Goal: Task Accomplishment & Management: Complete application form

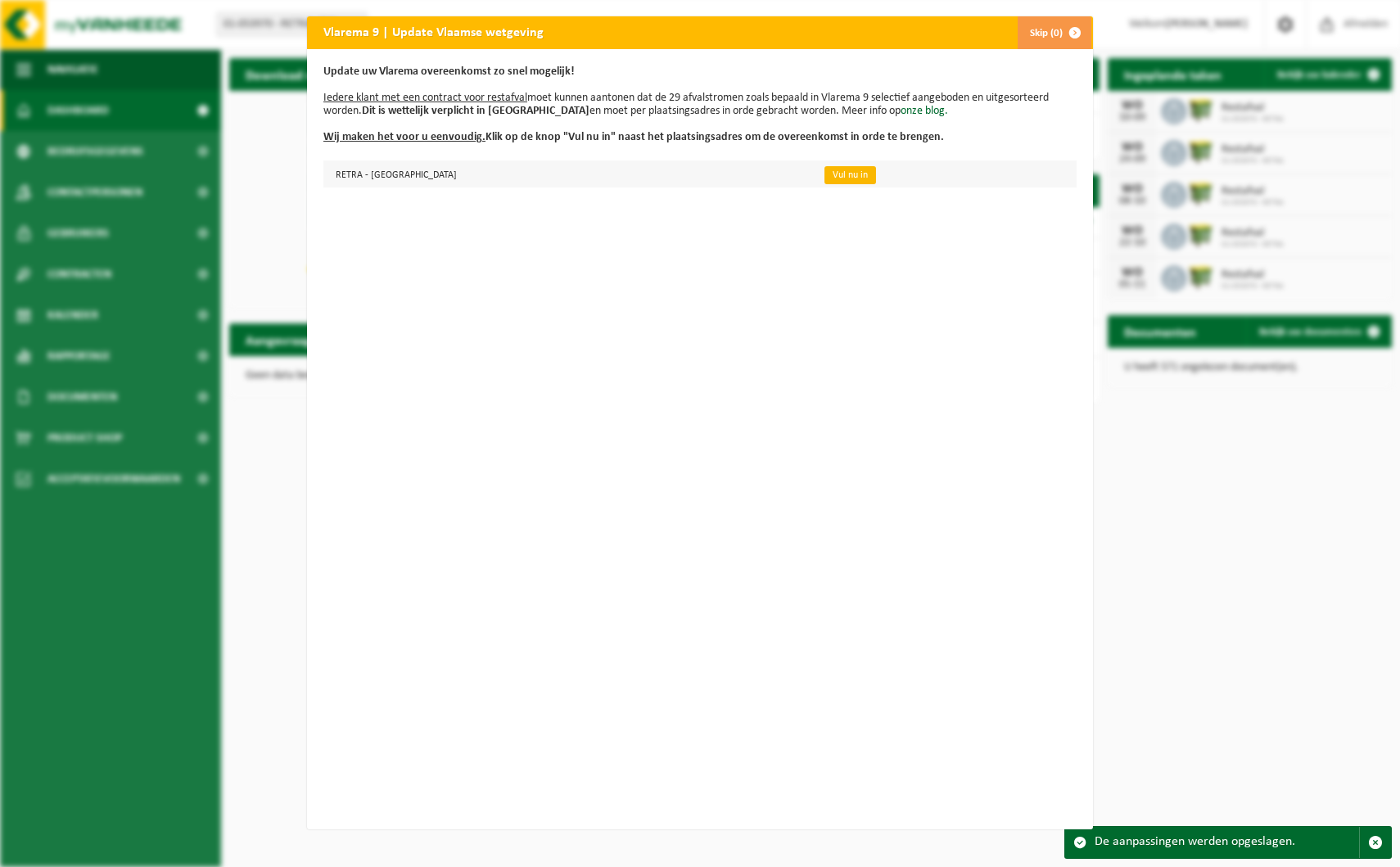
click at [825, 174] on link "Vul nu in" at bounding box center [851, 174] width 52 height 18
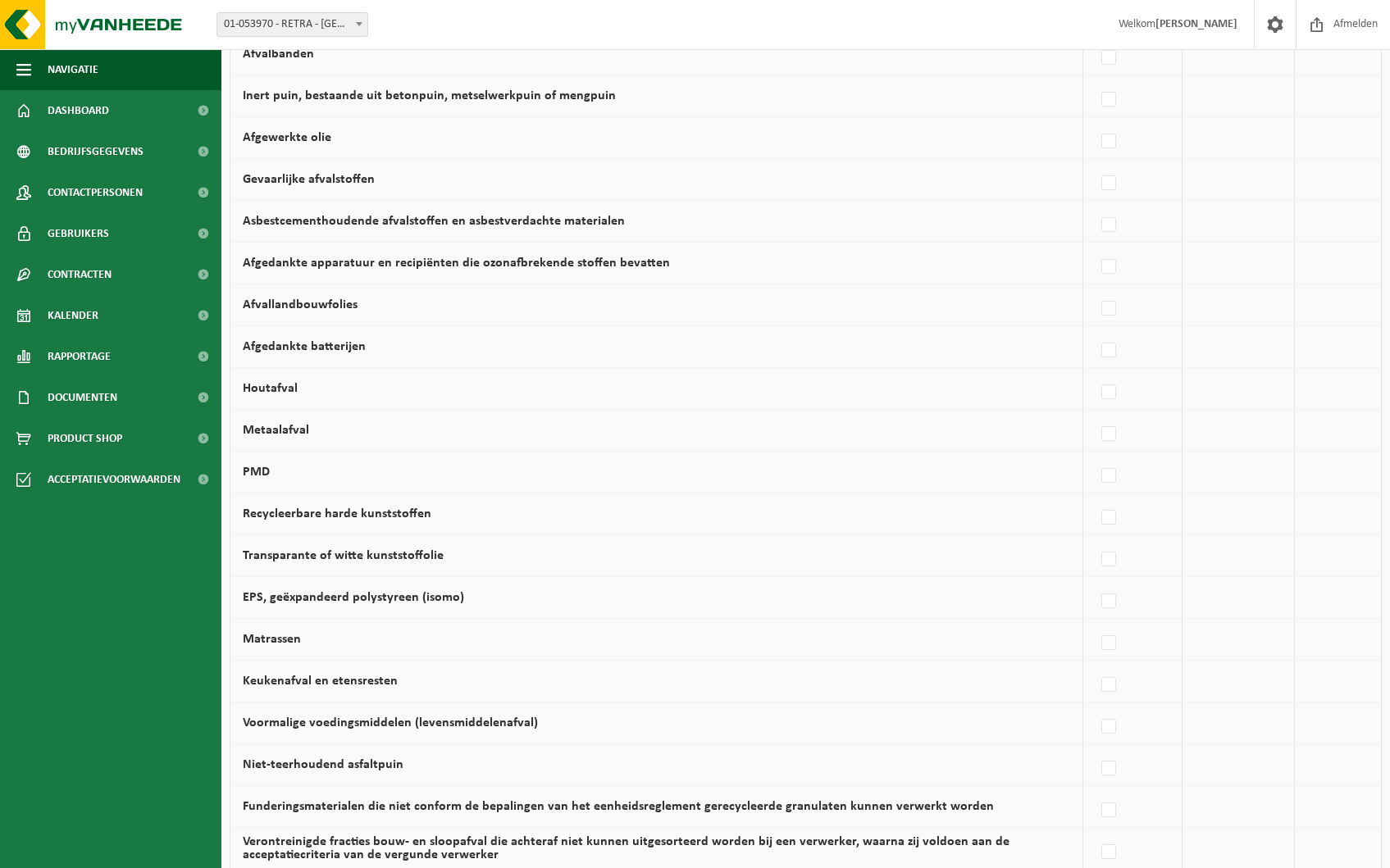
scroll to position [574, 0]
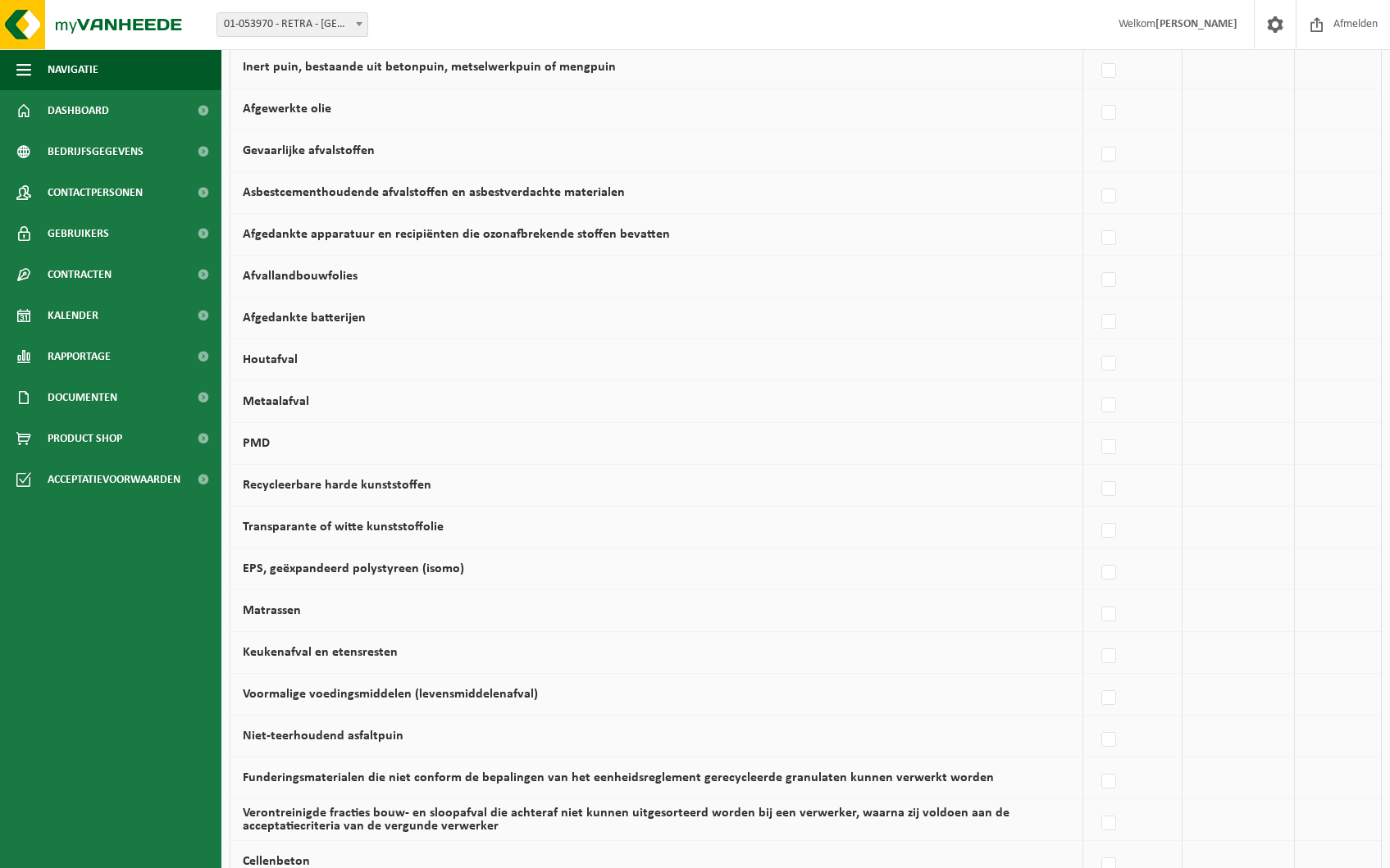
click at [362, 653] on label "Keukenafval en etensresten" at bounding box center [320, 652] width 155 height 13
click at [1094, 636] on input "Keukenafval en etensresten" at bounding box center [1094, 635] width 1 height 1
checkbox input "true"
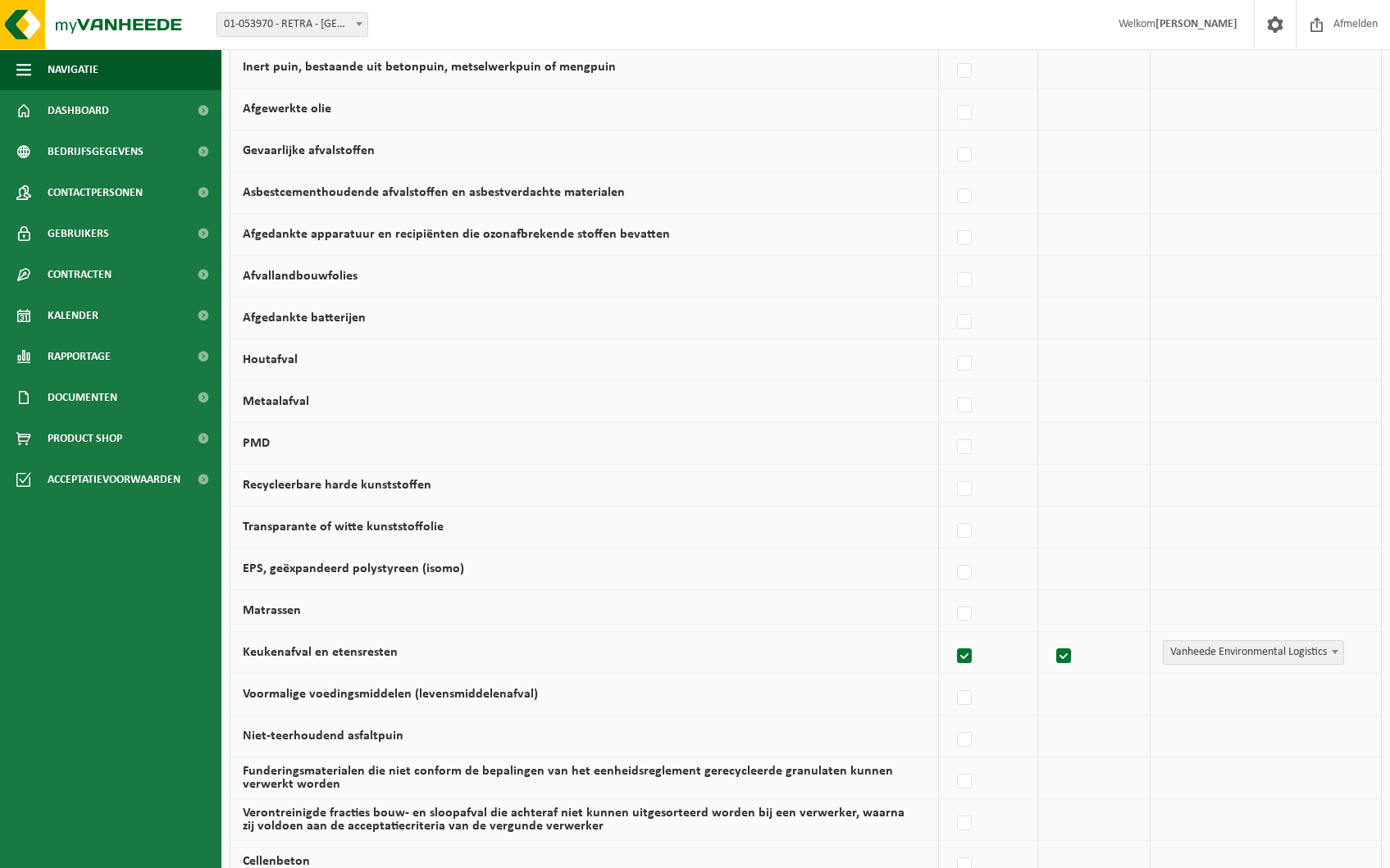
click at [1316, 648] on span "Vanheede Environmental Logistics" at bounding box center [1253, 652] width 180 height 23
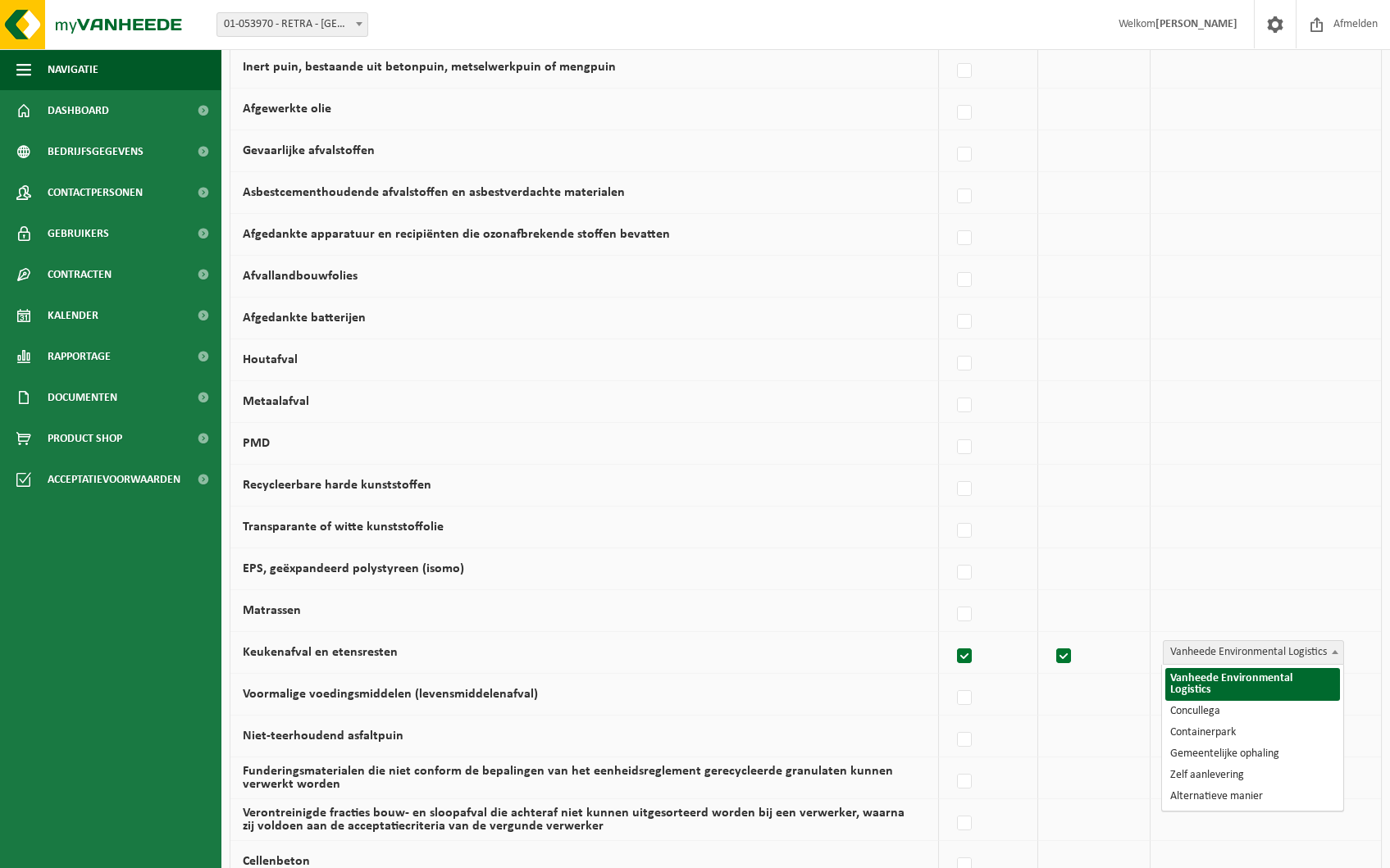
click at [1316, 648] on span "Vanheede Environmental Logistics" at bounding box center [1253, 652] width 180 height 23
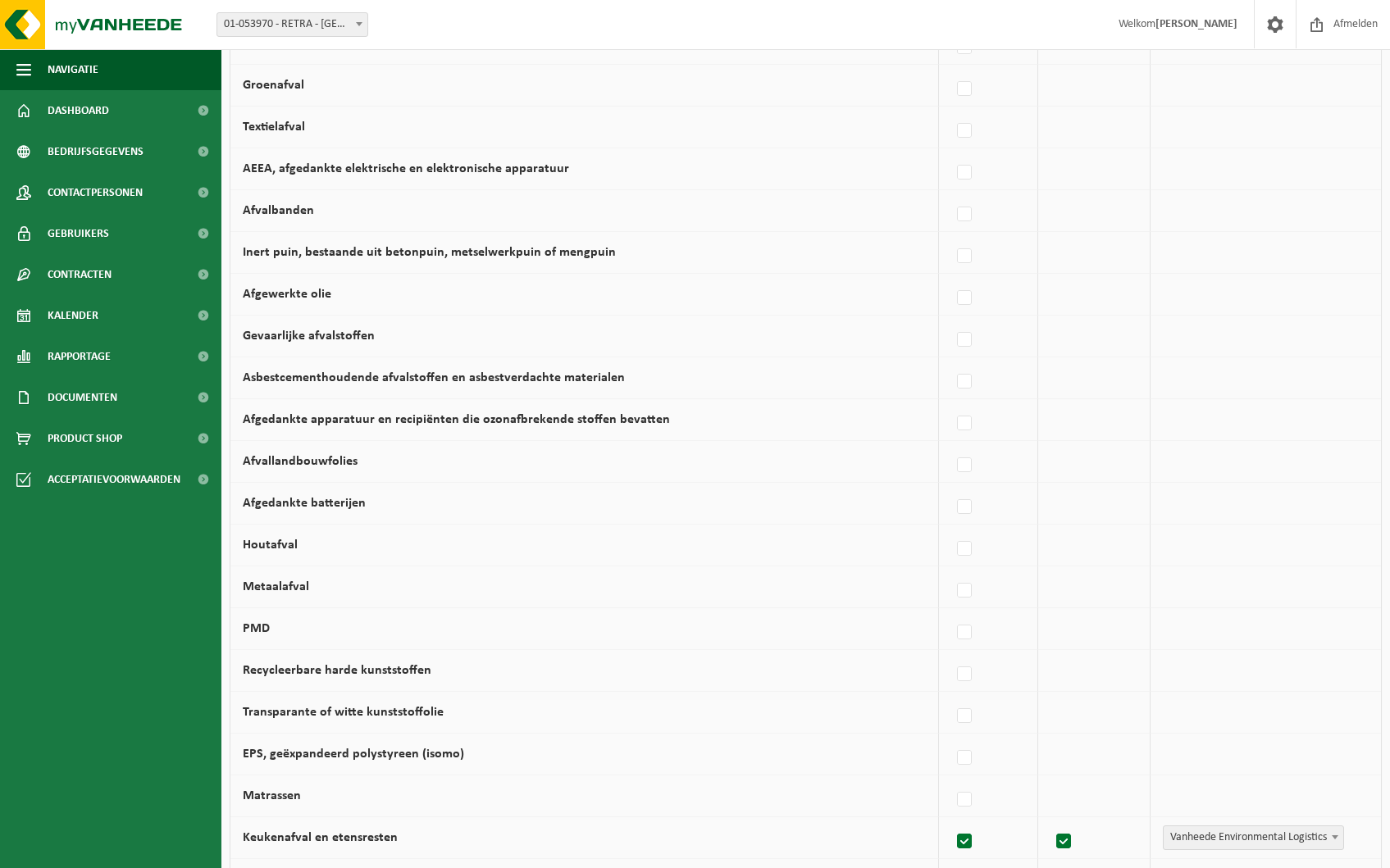
scroll to position [0, 0]
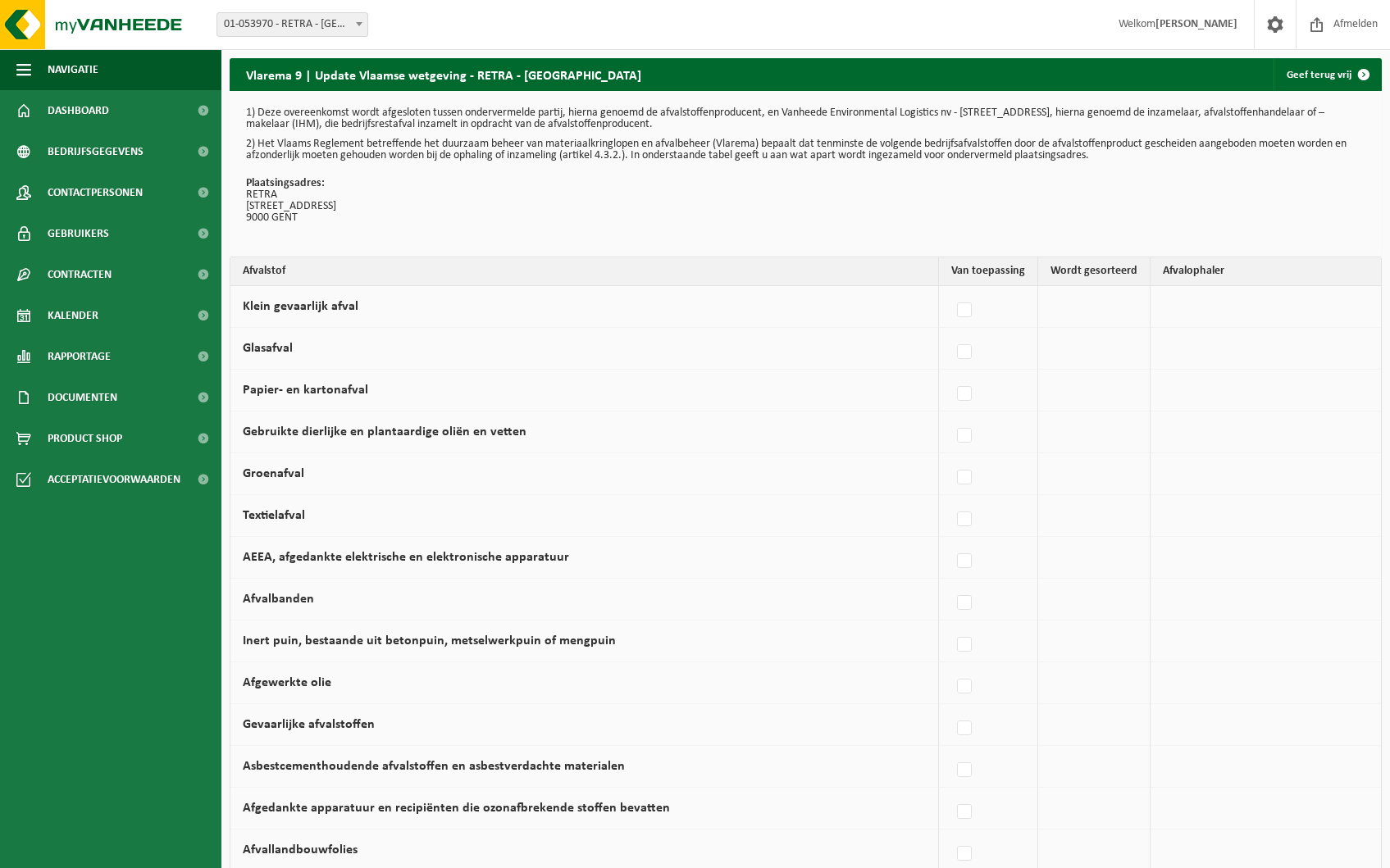
click at [320, 386] on label "Papier- en kartonafval" at bounding box center [305, 390] width 125 height 13
click at [951, 373] on input "Papier- en kartonafval" at bounding box center [951, 373] width 1 height 1
checkbox input "true"
click at [968, 397] on label at bounding box center [964, 394] width 23 height 24
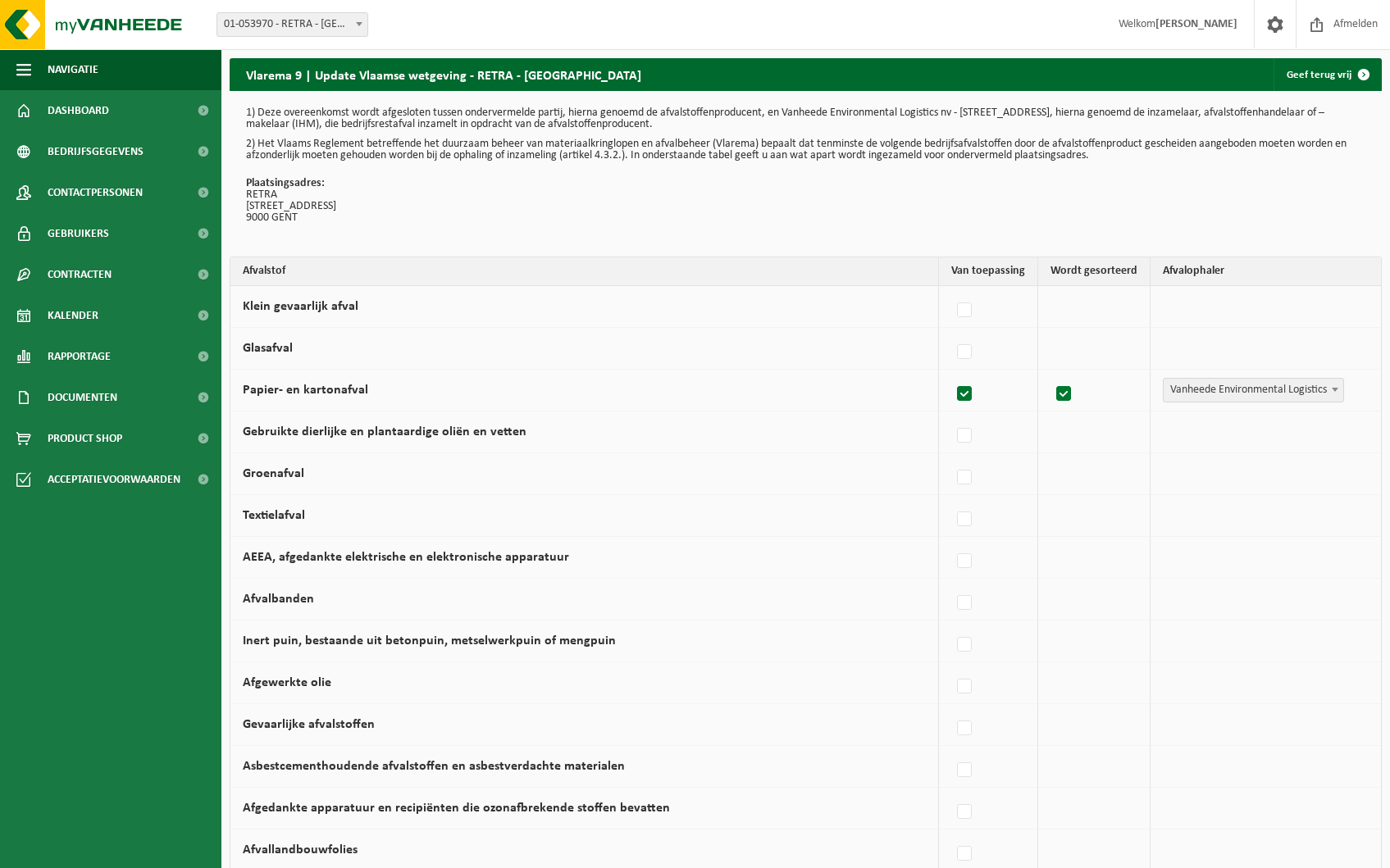
click at [951, 373] on input "Papier- en kartonafval" at bounding box center [951, 373] width 1 height 1
checkbox input "false"
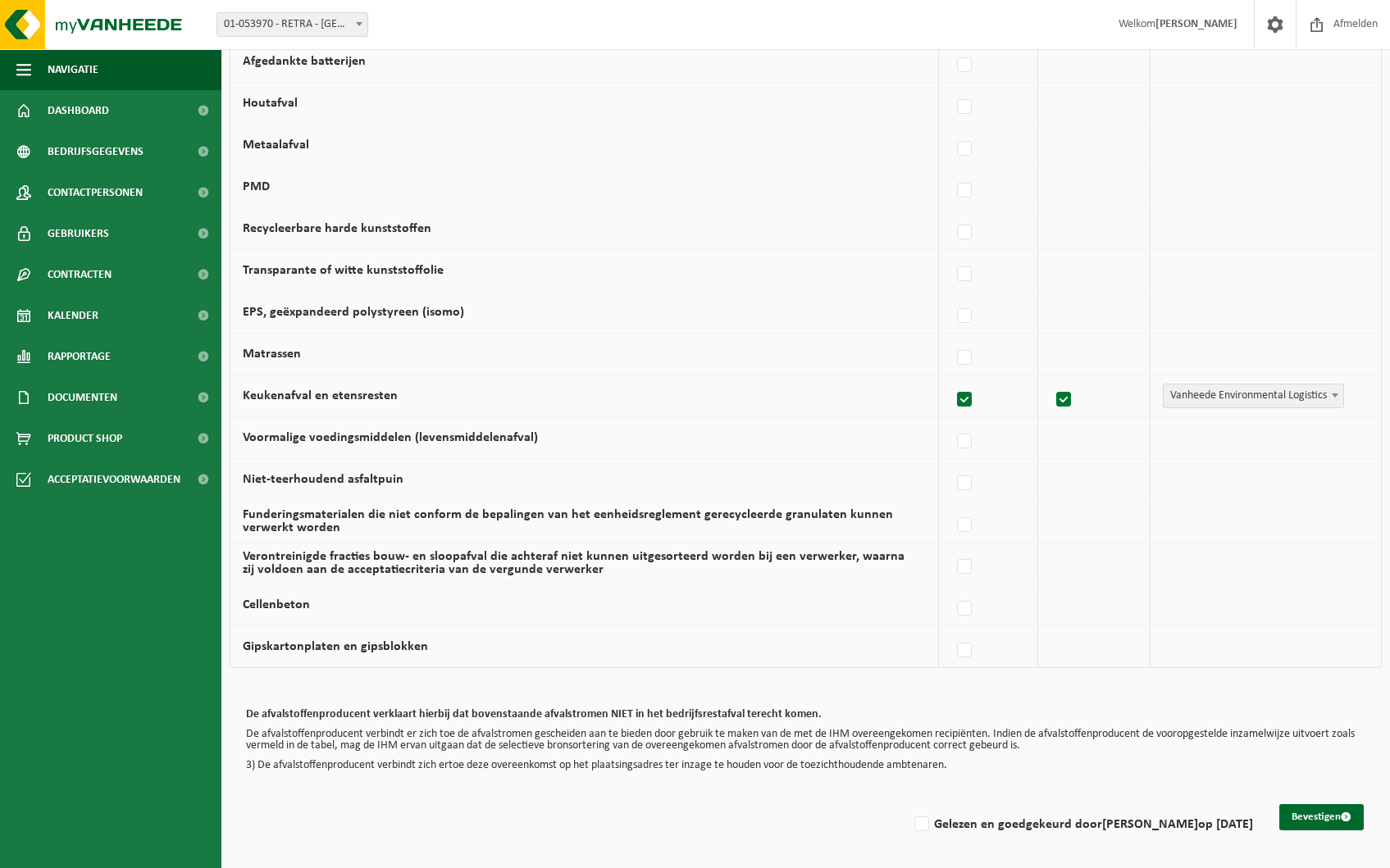
scroll to position [832, 0]
click at [912, 818] on label "Gelezen en goedgekeurd door DIETER MARTIN op 29/08/25" at bounding box center [1081, 822] width 342 height 24
click at [908, 802] on input "Gelezen en goedgekeurd door DIETER MARTIN op 29/08/25" at bounding box center [907, 801] width 1 height 1
checkbox input "true"
click at [1315, 823] on button "Bevestigen" at bounding box center [1322, 815] width 85 height 26
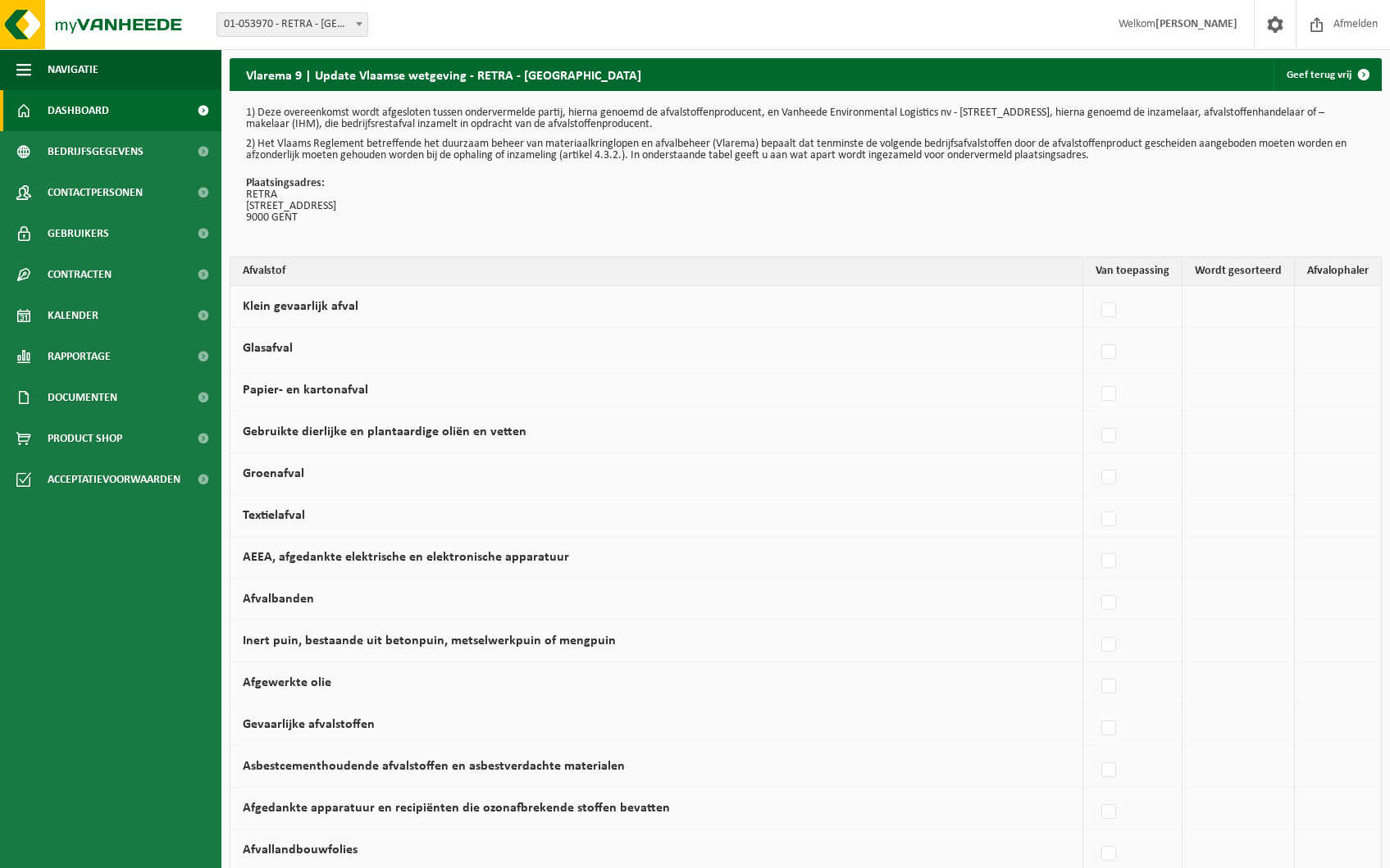
click at [123, 103] on link "Dashboard" at bounding box center [111, 110] width 221 height 41
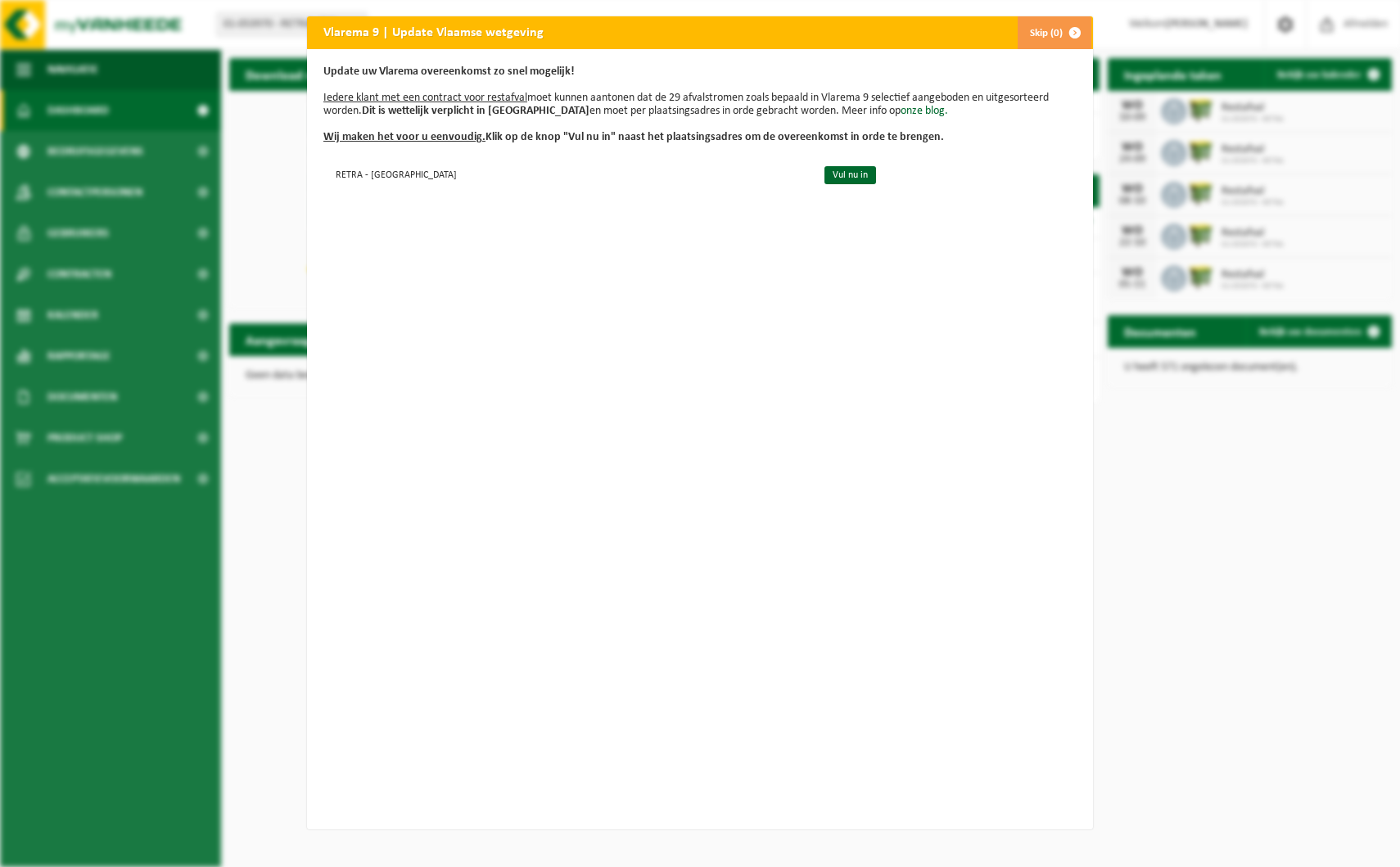
click at [1039, 30] on button "Skip (0)" at bounding box center [1054, 33] width 74 height 33
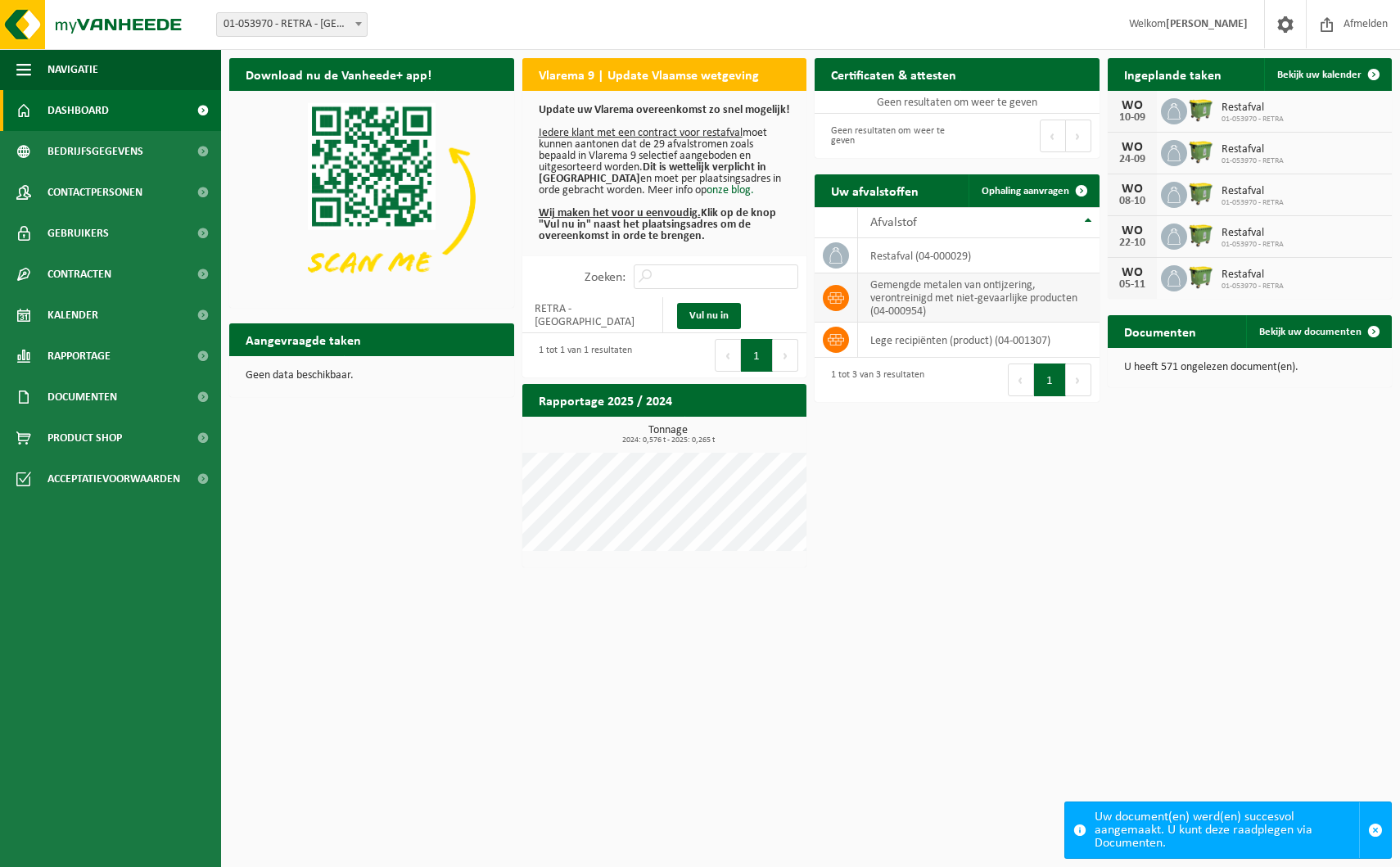
click at [901, 306] on td "gemengde metalen van ontijzering, verontreinigd met niet-gevaarlijke producten …" at bounding box center [979, 298] width 242 height 49
drag, startPoint x: 901, startPoint y: 306, endPoint x: 840, endPoint y: 301, distance: 61.2
click at [840, 301] on icon at bounding box center [835, 297] width 16 height 11
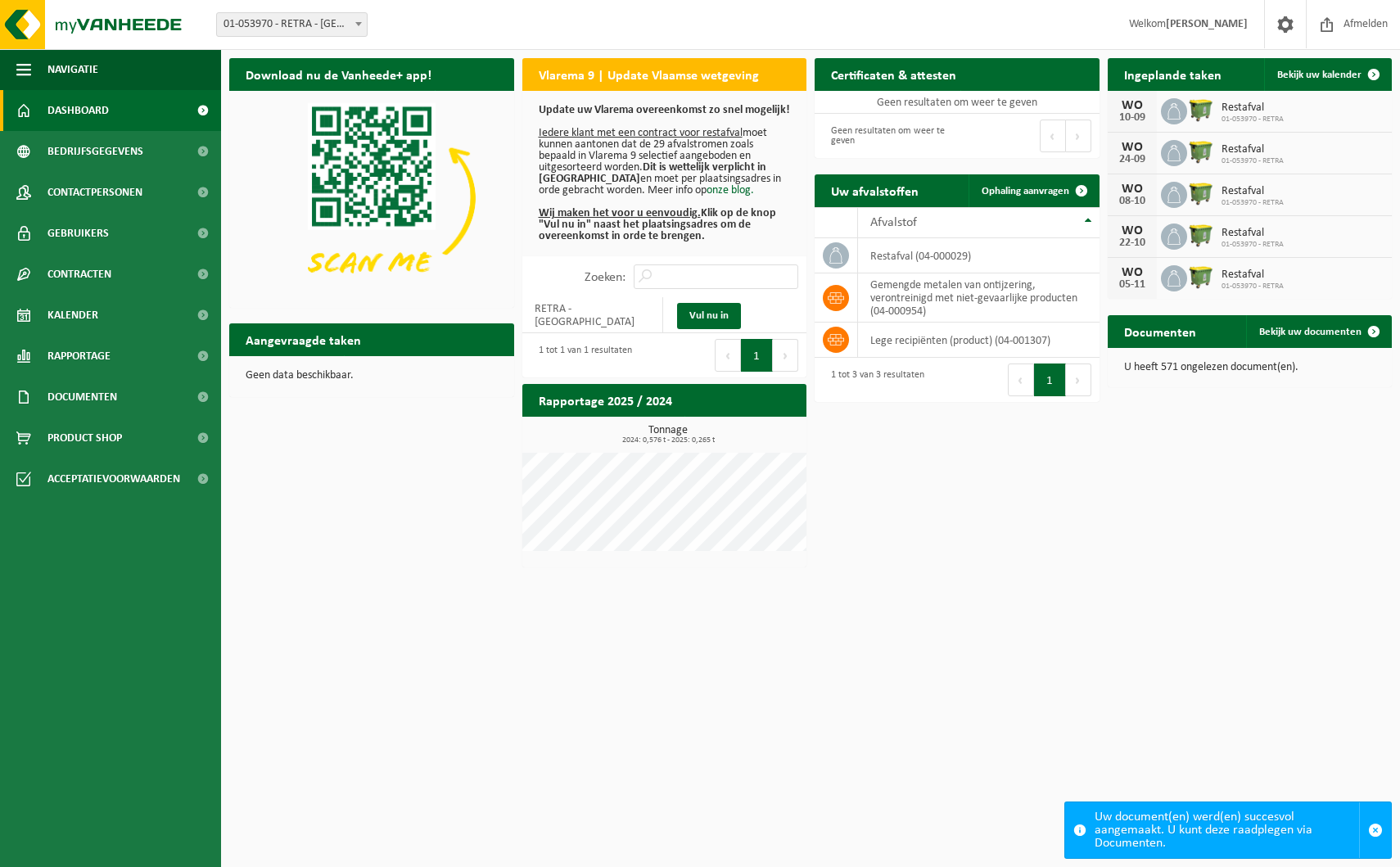
drag, startPoint x: 840, startPoint y: 301, endPoint x: 899, endPoint y: 415, distance: 128.4
click at [899, 415] on div "Download nu de Vanheede+ app! Verberg Vlarema 9 | Update Vlaamse wetgeving Upda…" at bounding box center [810, 313] width 1170 height 526
click at [123, 155] on span "Bedrijfsgegevens" at bounding box center [95, 151] width 96 height 41
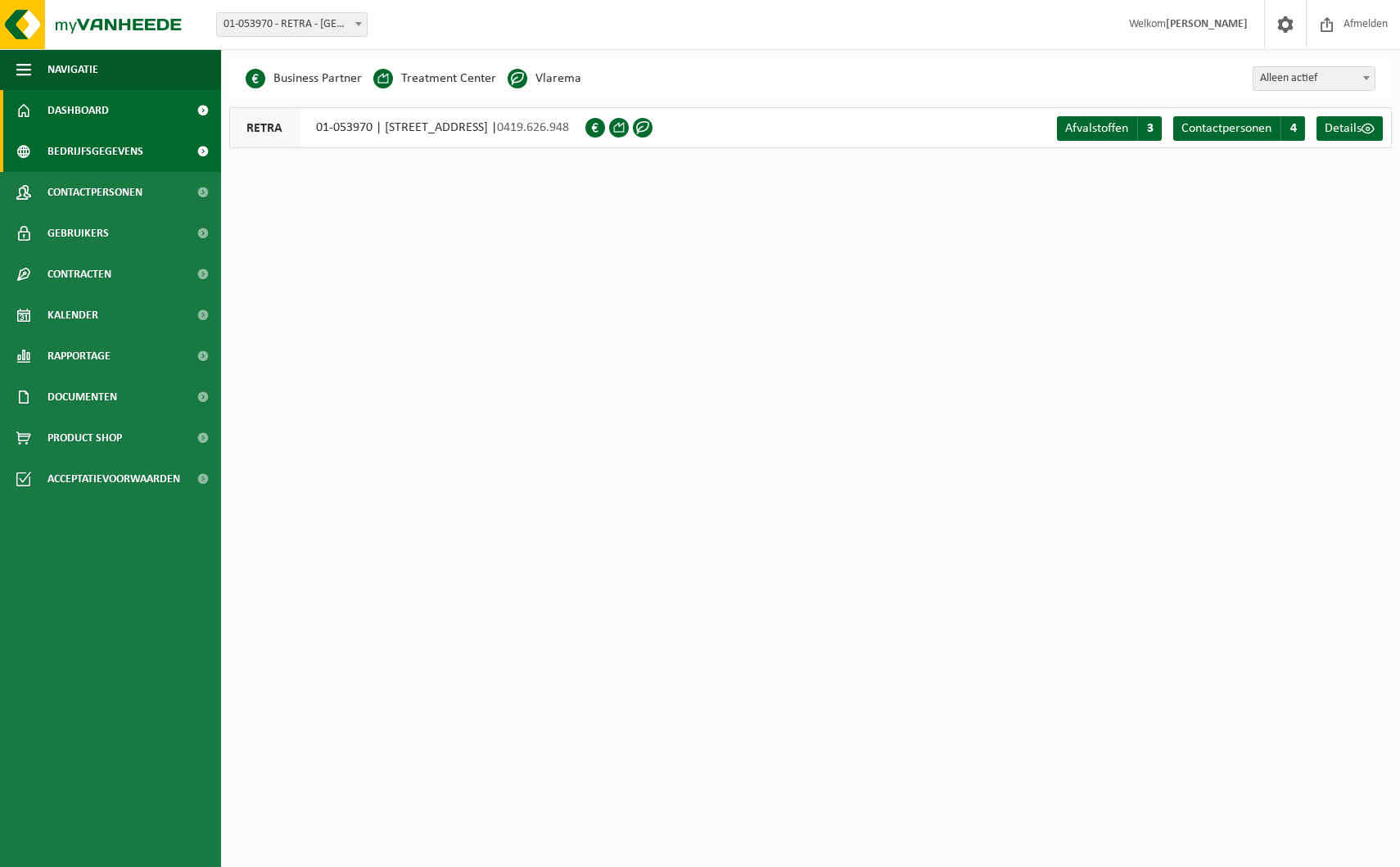
click at [146, 110] on link "Dashboard" at bounding box center [111, 110] width 221 height 41
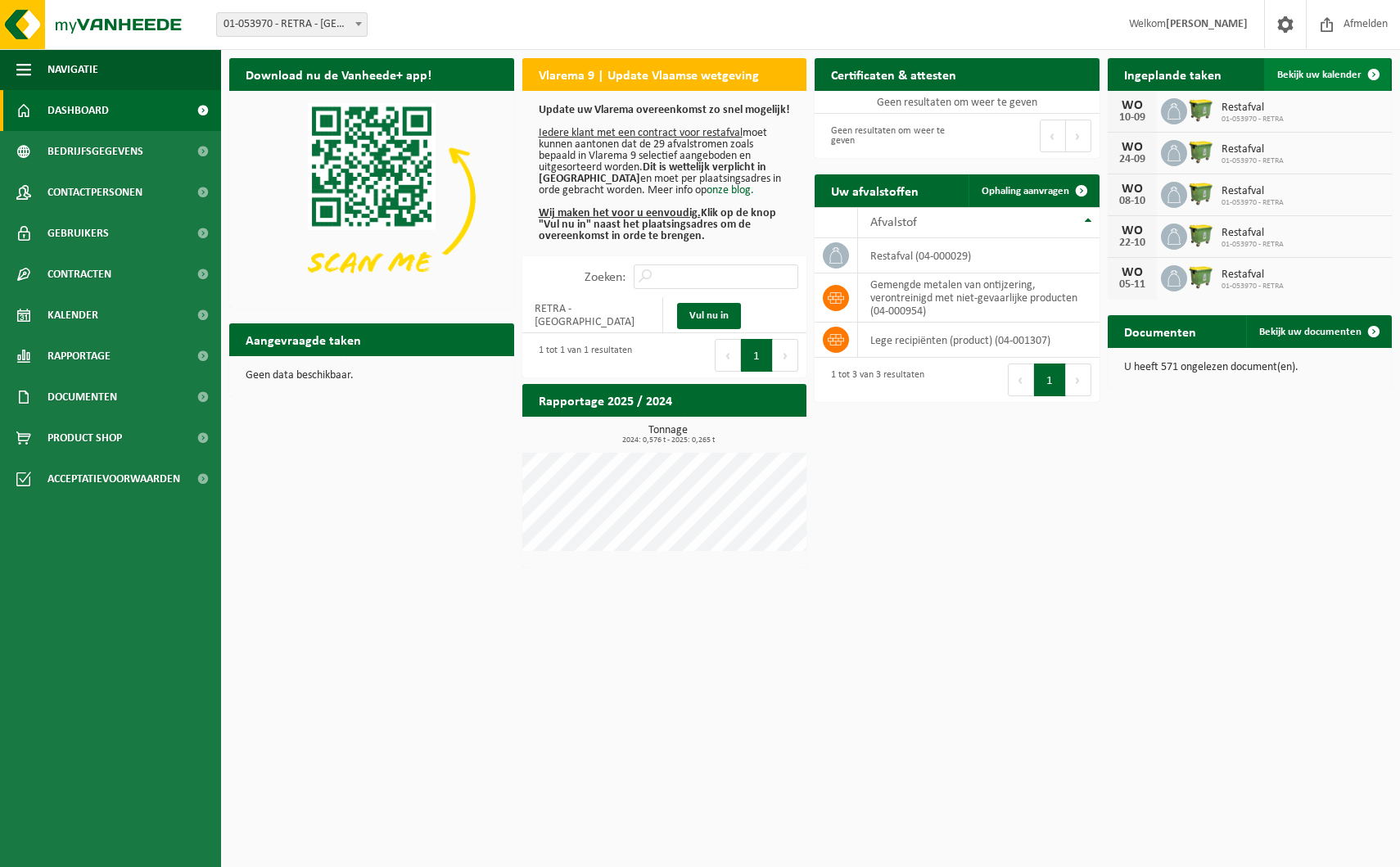
click at [1346, 73] on span "Bekijk uw kalender" at bounding box center [1320, 75] width 85 height 10
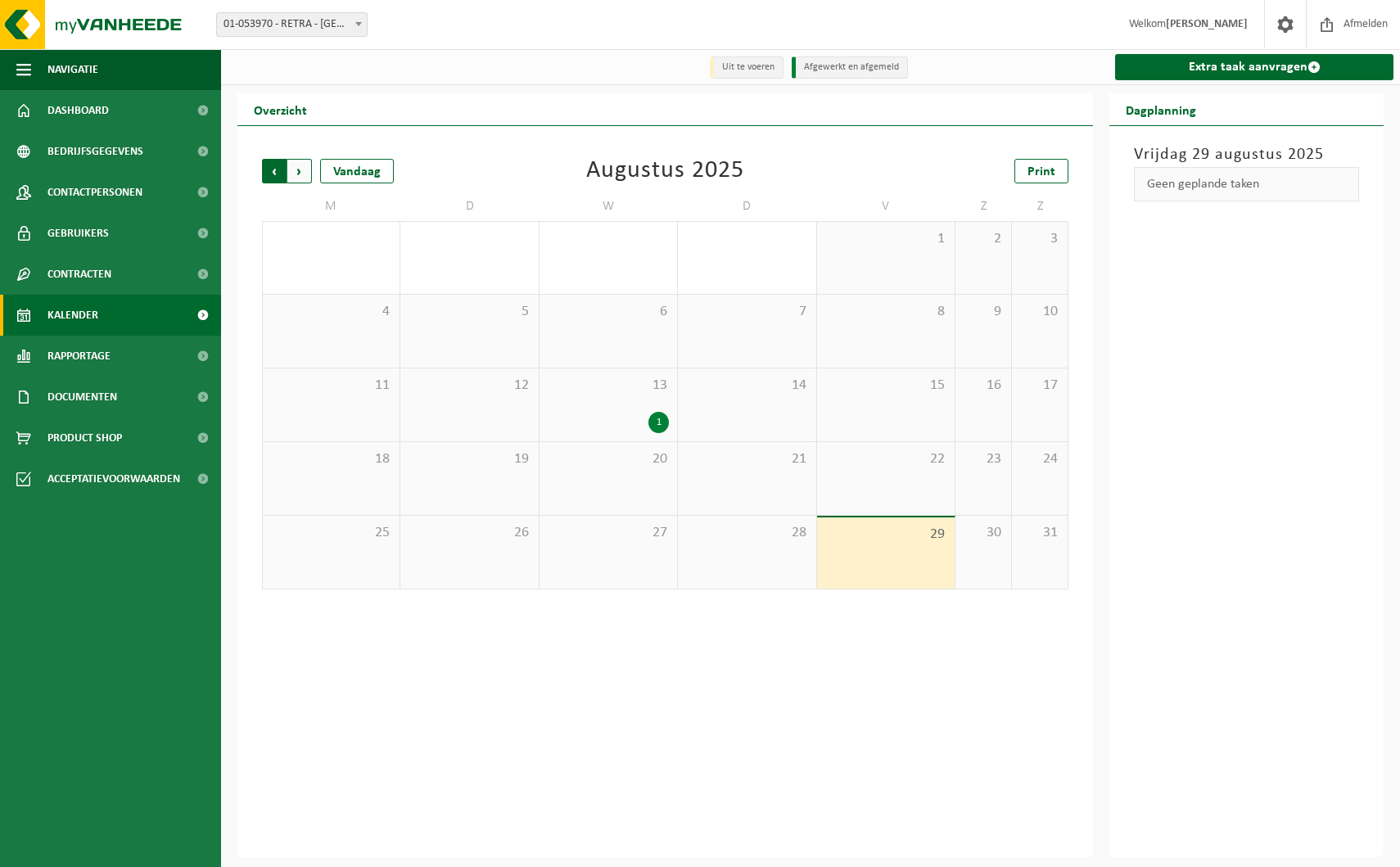
click at [296, 174] on span "Volgende" at bounding box center [300, 171] width 24 height 24
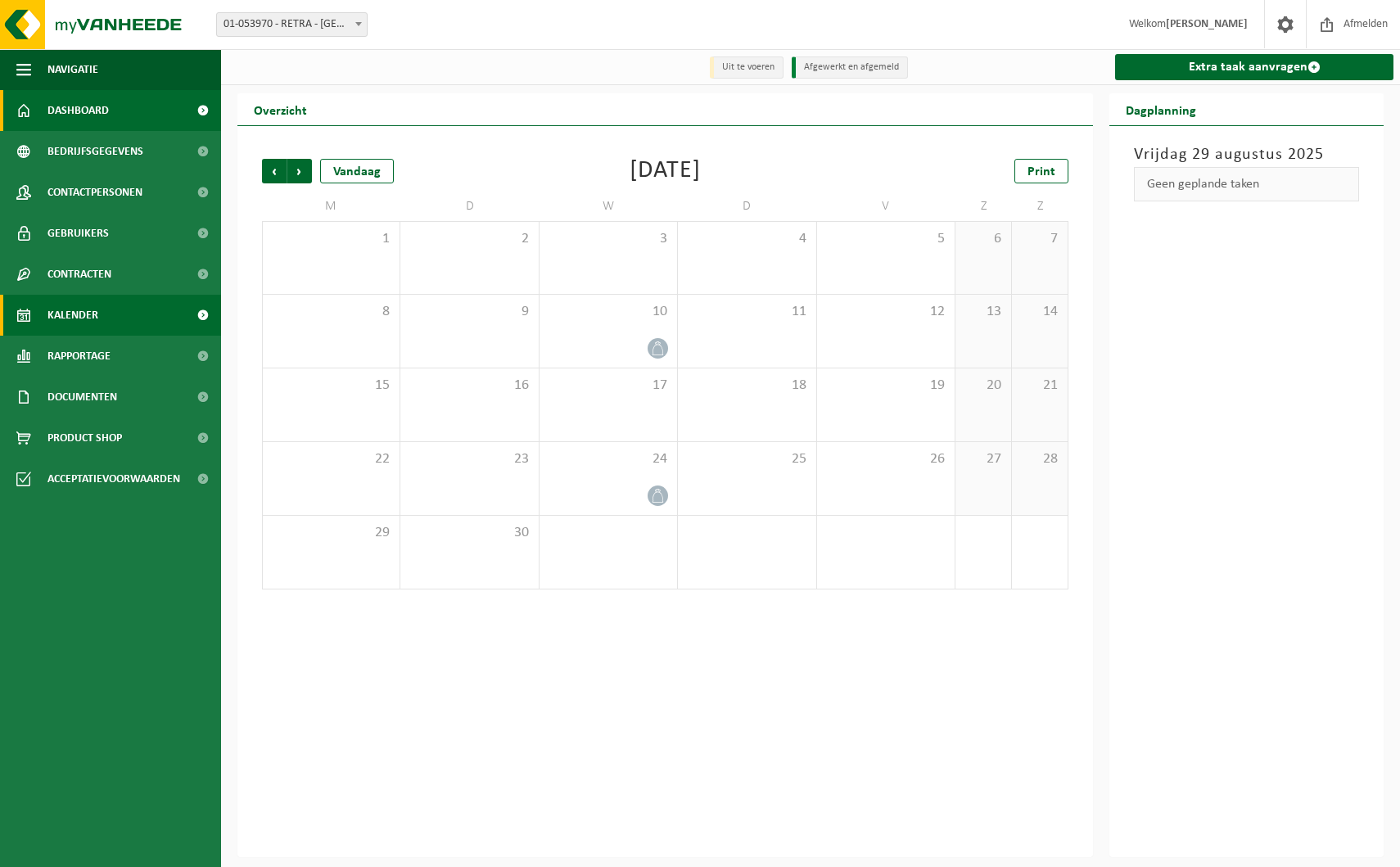
click at [120, 106] on link "Dashboard" at bounding box center [111, 110] width 221 height 41
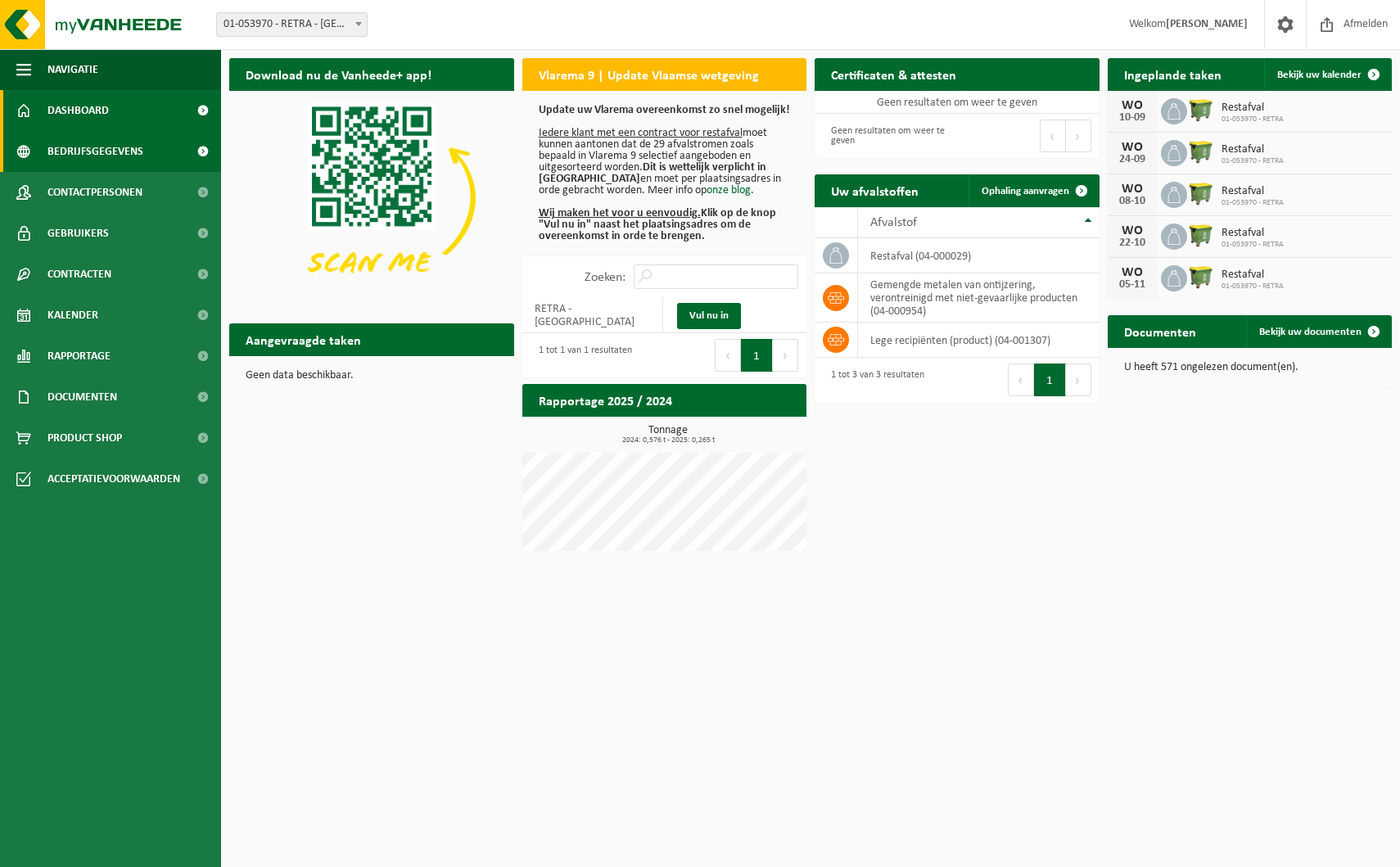
click at [155, 161] on link "Bedrijfsgegevens" at bounding box center [111, 151] width 221 height 41
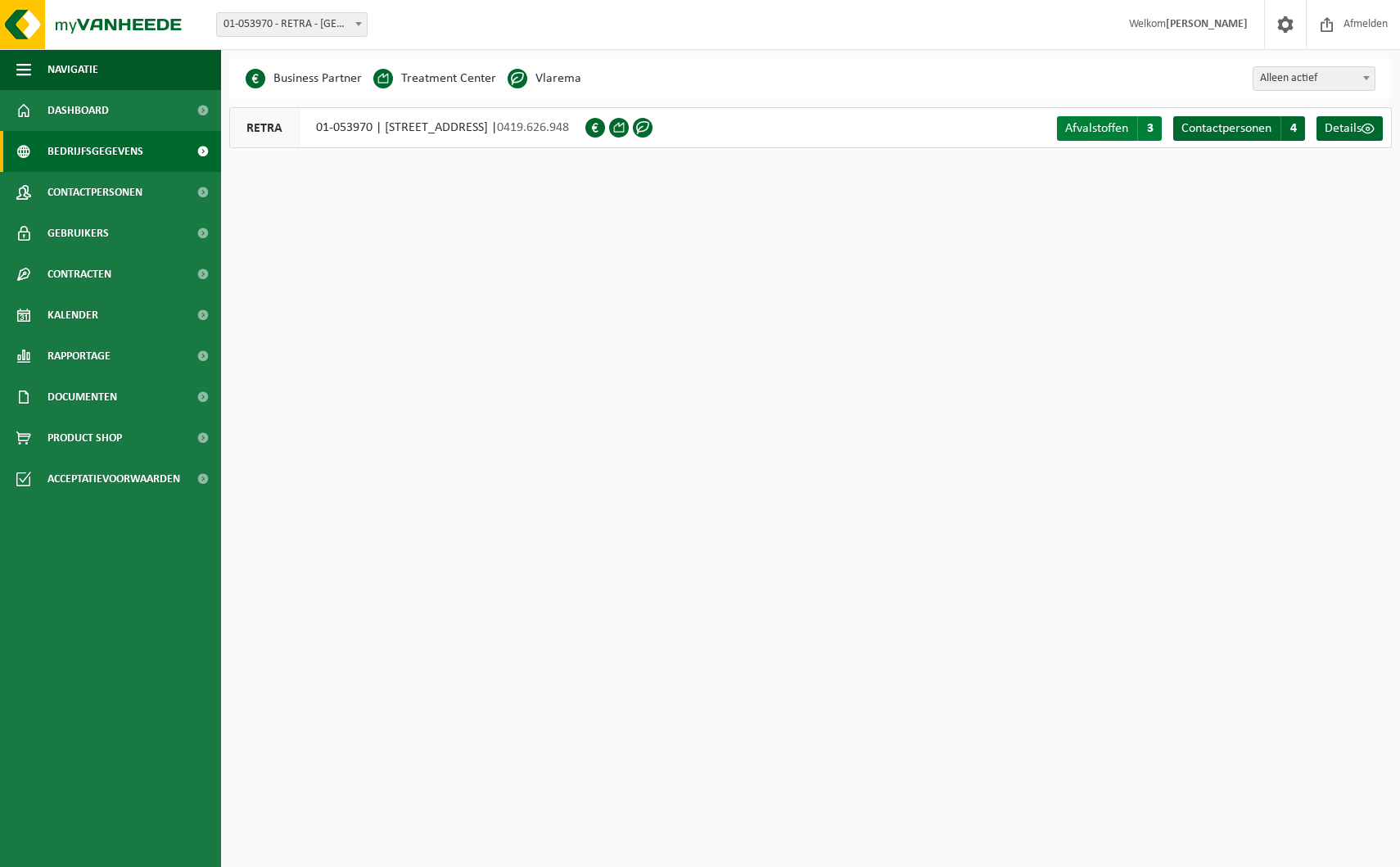
click at [1092, 118] on link "Afvalstoffen A 3" at bounding box center [1109, 129] width 105 height 24
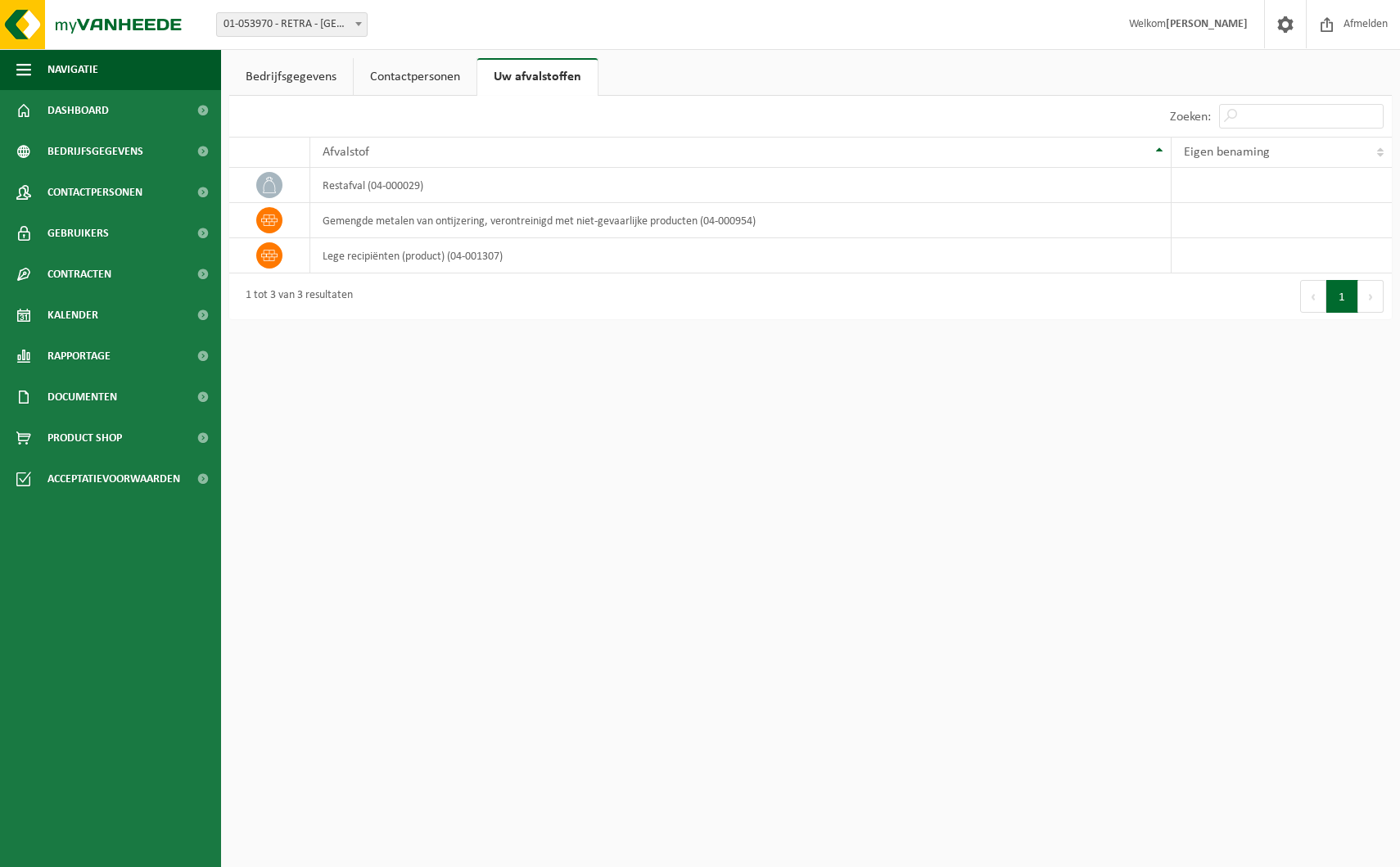
click at [423, 74] on link "Contactpersonen" at bounding box center [415, 77] width 123 height 38
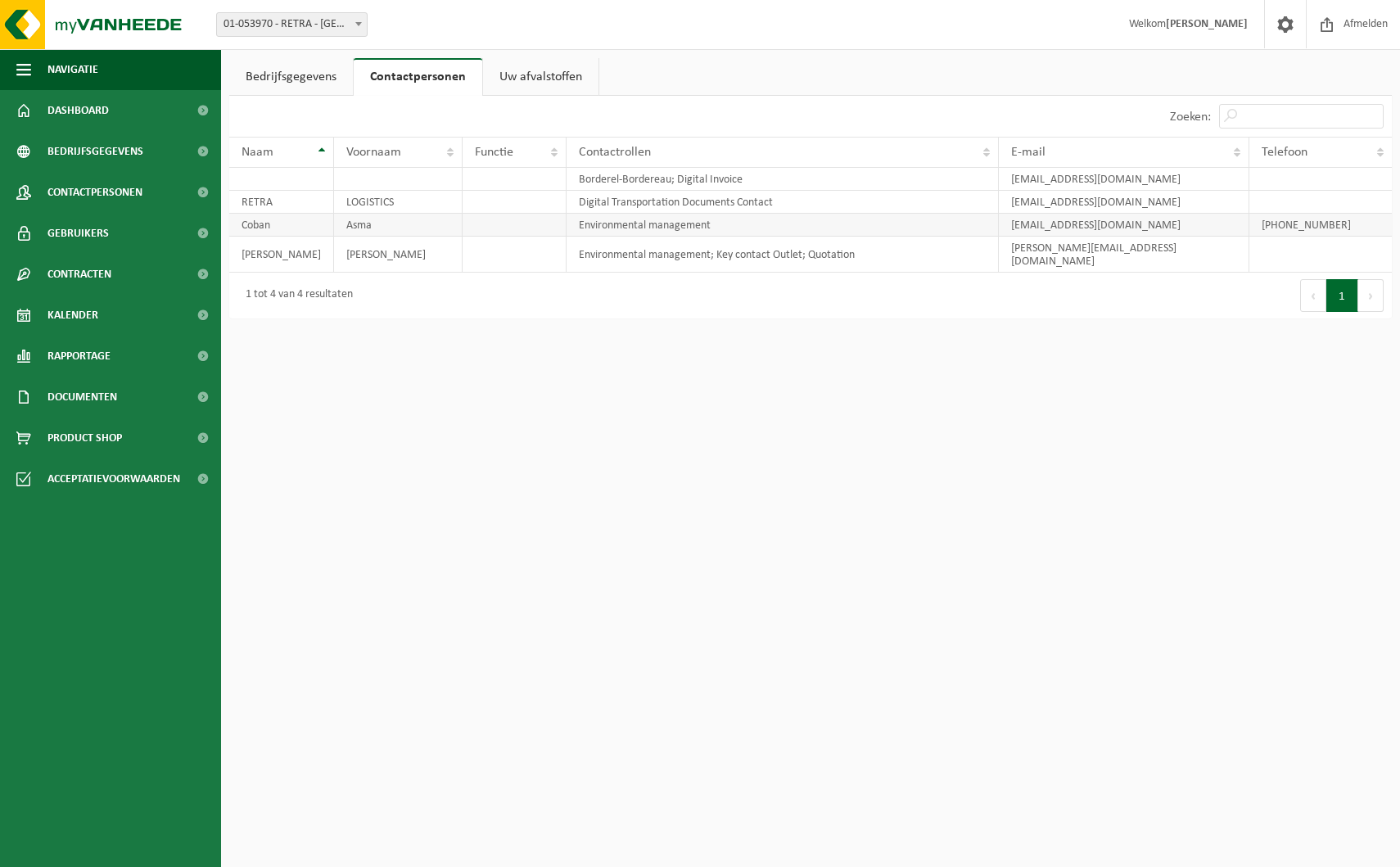
click at [351, 225] on td "Asma" at bounding box center [398, 225] width 129 height 23
click at [1290, 28] on span at bounding box center [1285, 24] width 24 height 48
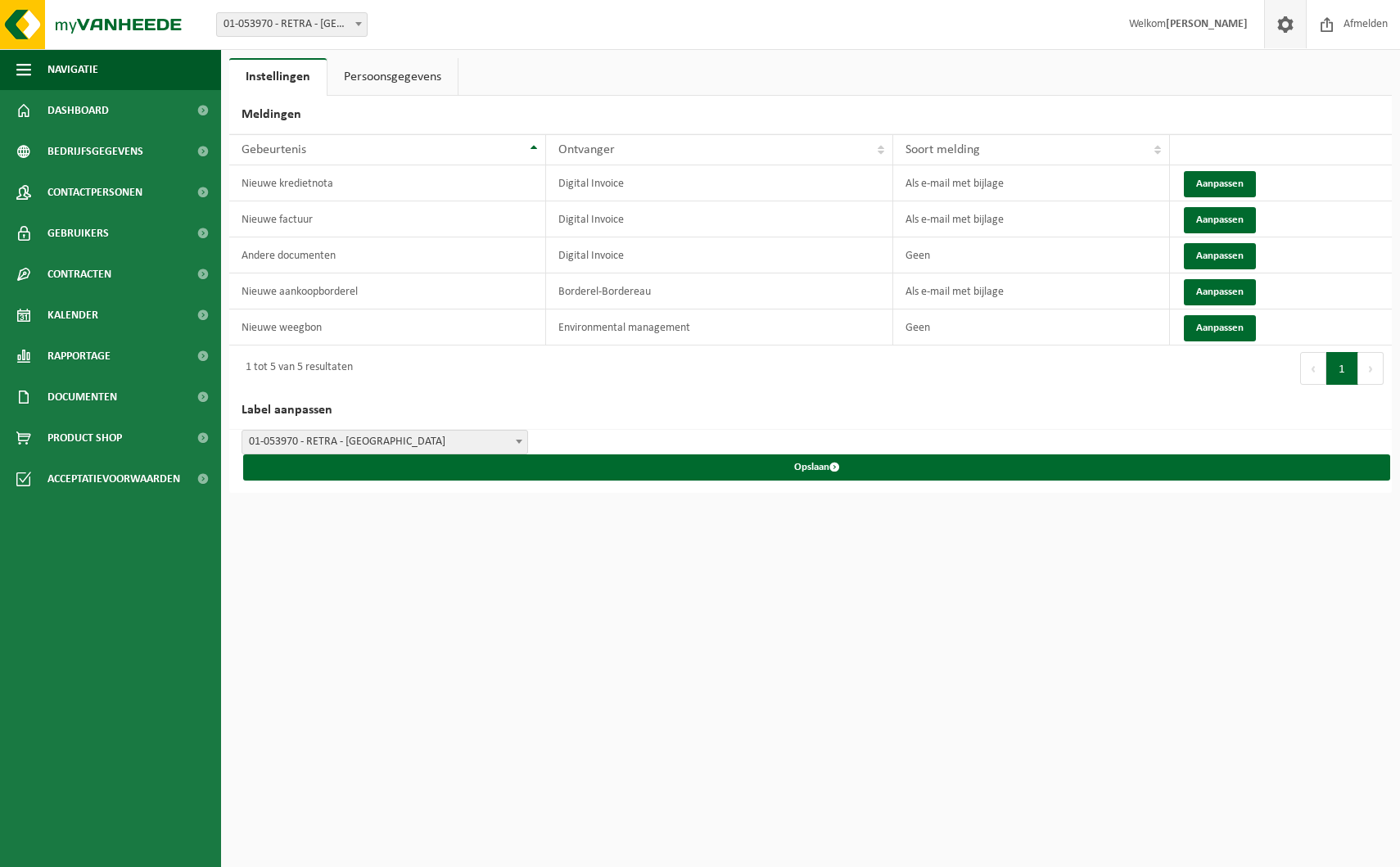
click at [371, 85] on link "Persoonsgegevens" at bounding box center [392, 77] width 130 height 38
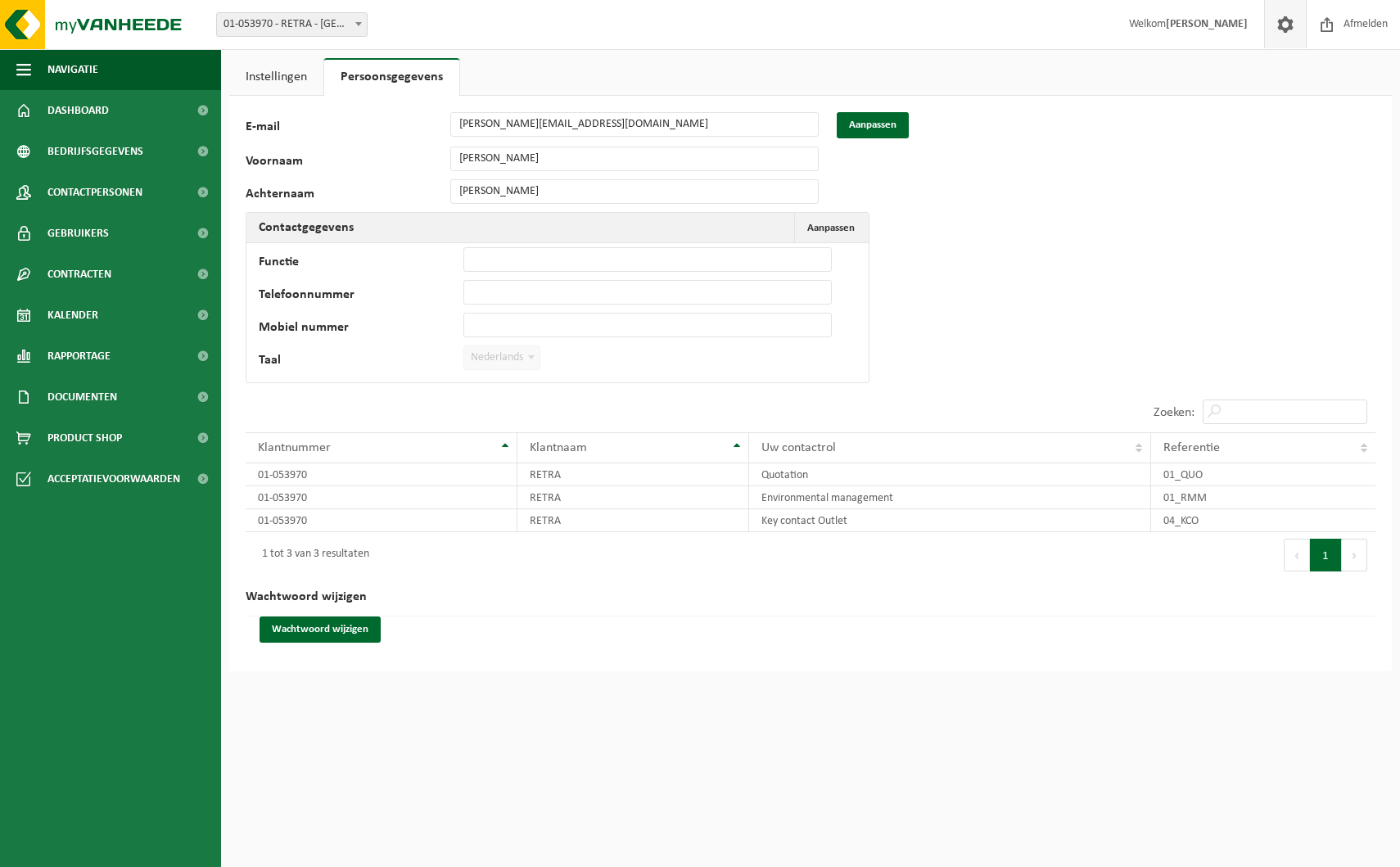
click at [269, 67] on link "Instellingen" at bounding box center [276, 77] width 94 height 38
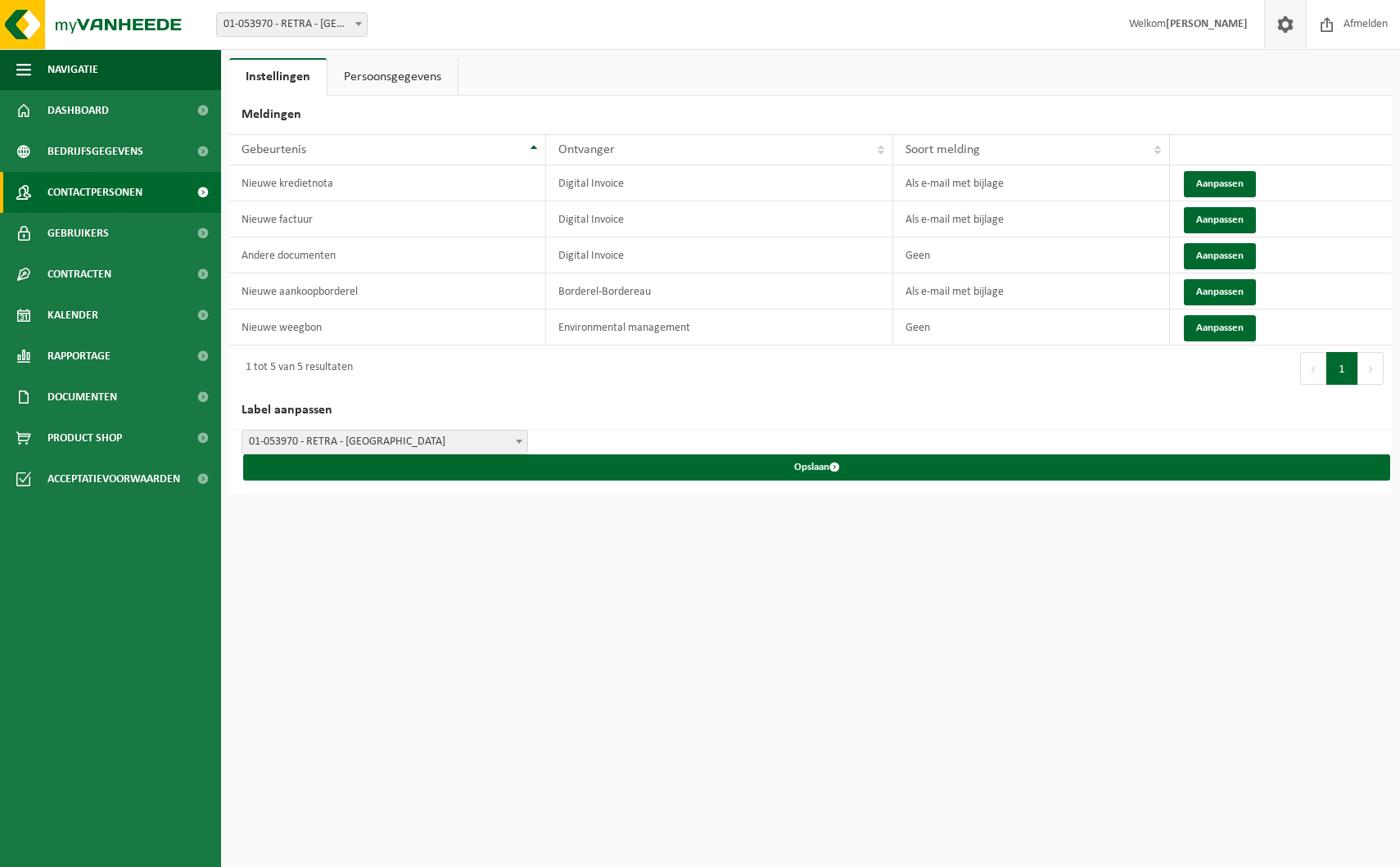
click at [151, 198] on link "Contactpersonen" at bounding box center [111, 192] width 221 height 41
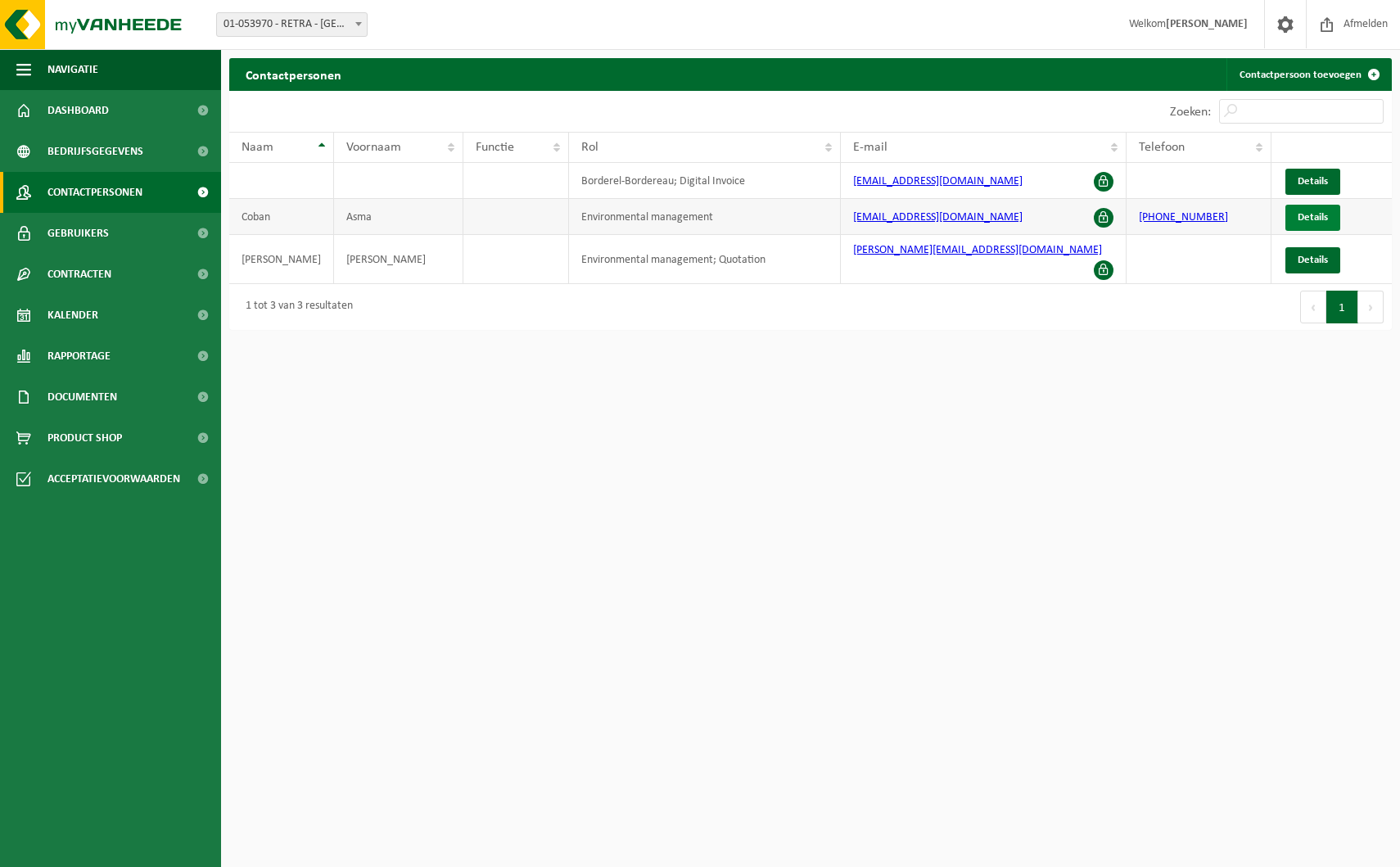
click at [1319, 220] on span "Details" at bounding box center [1312, 218] width 30 height 10
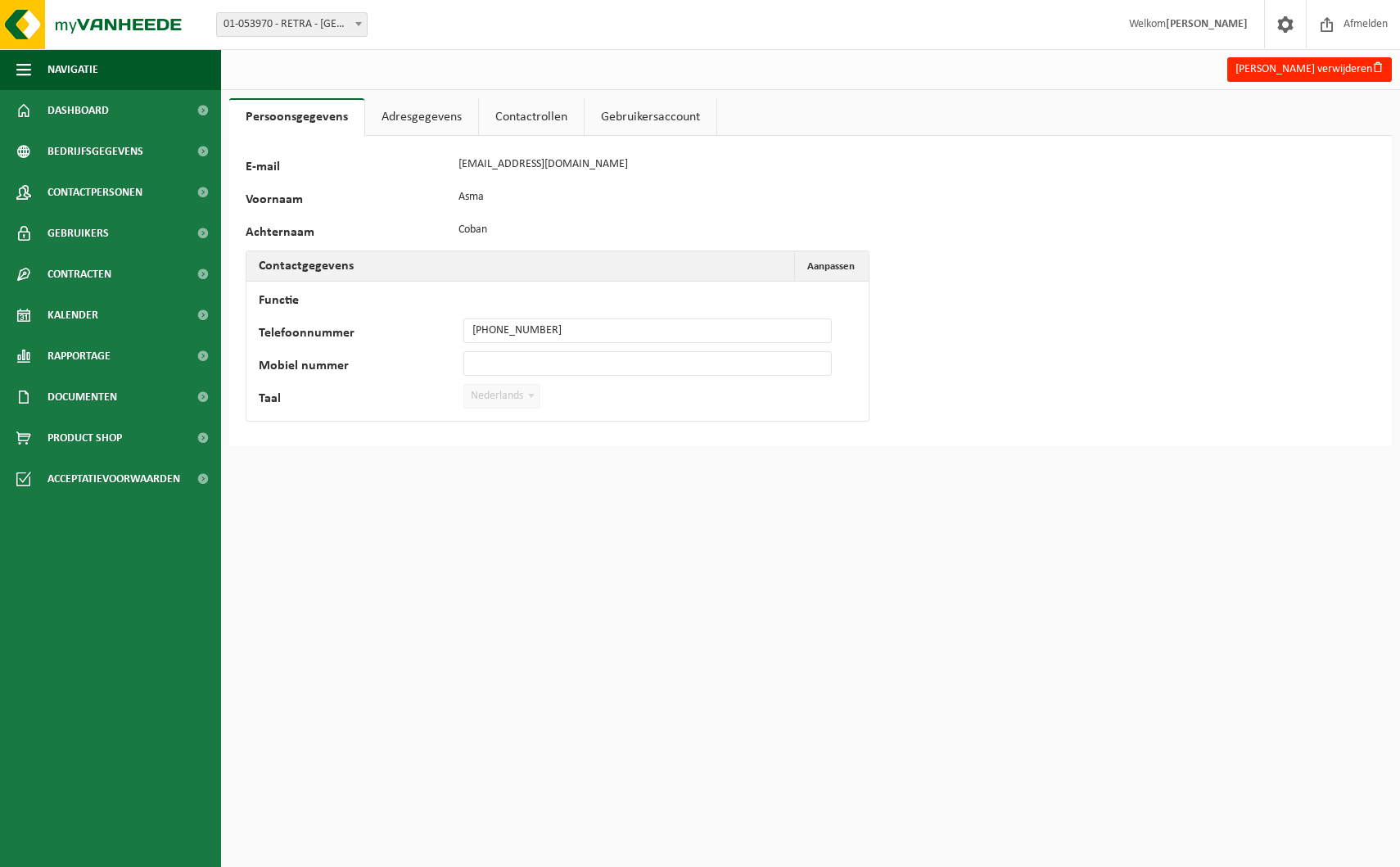
click at [401, 117] on link "Adresgegevens" at bounding box center [421, 117] width 113 height 38
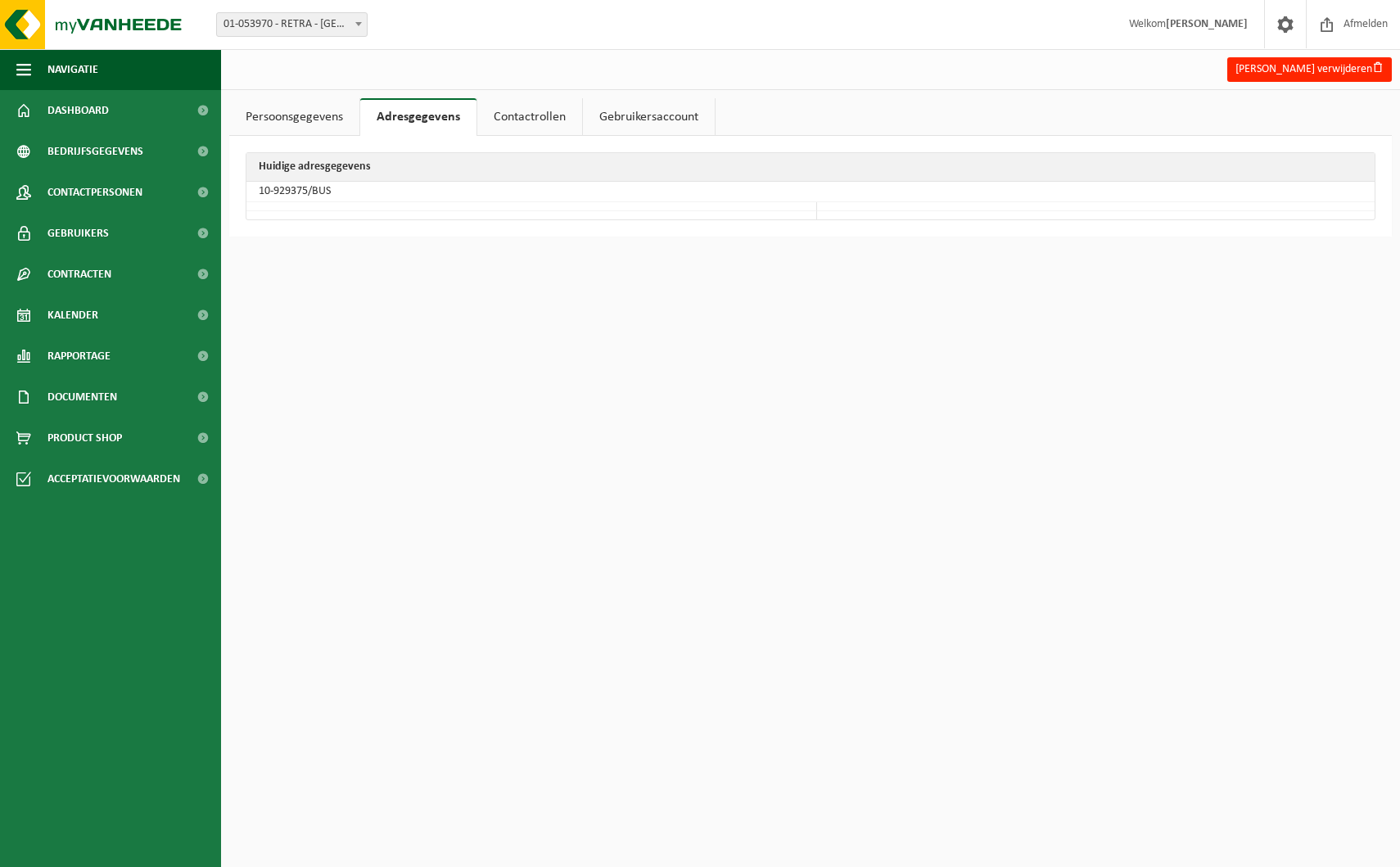
click at [509, 112] on link "Contactrollen" at bounding box center [529, 117] width 105 height 38
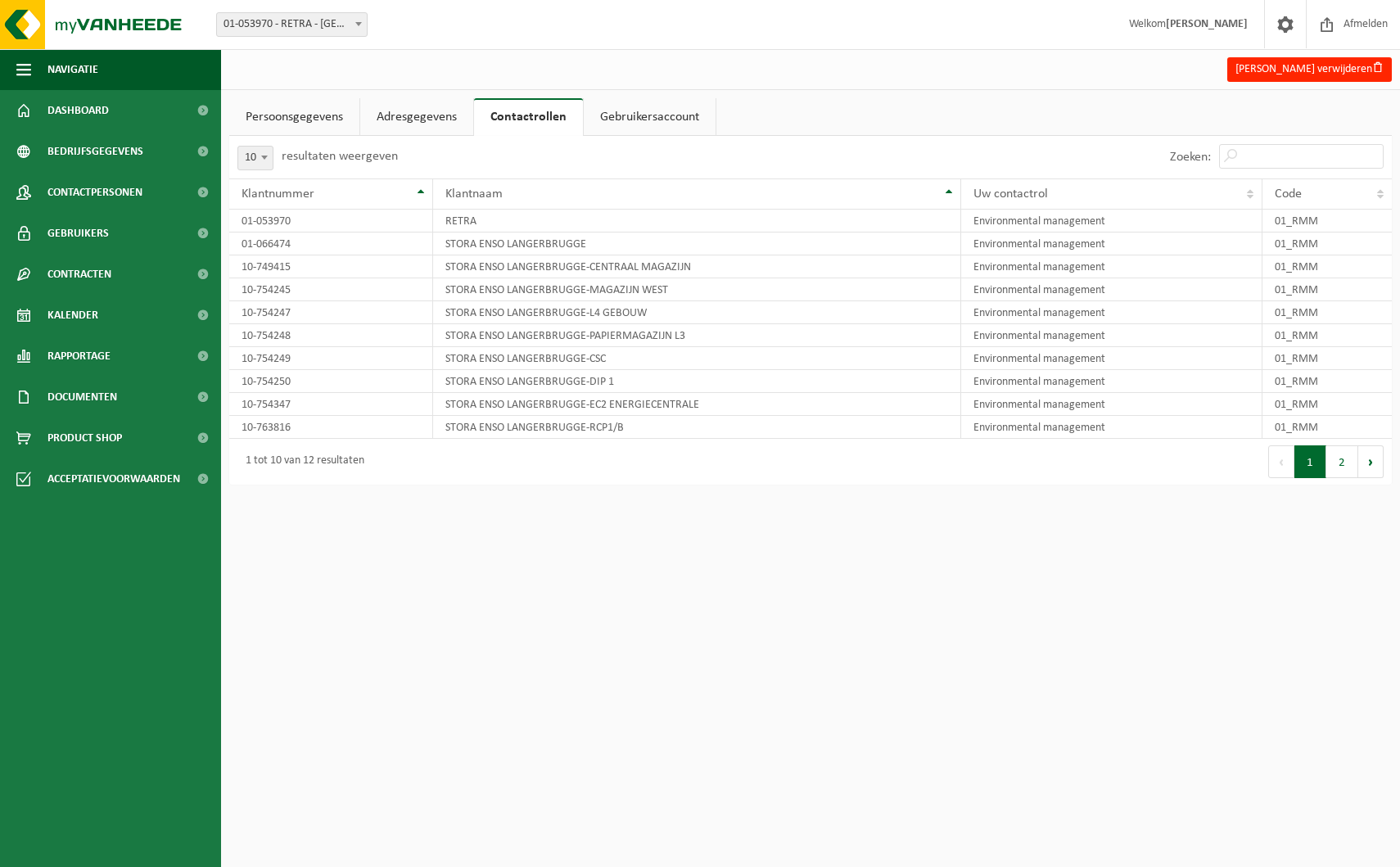
click at [618, 111] on link "Gebruikersaccount" at bounding box center [649, 117] width 132 height 38
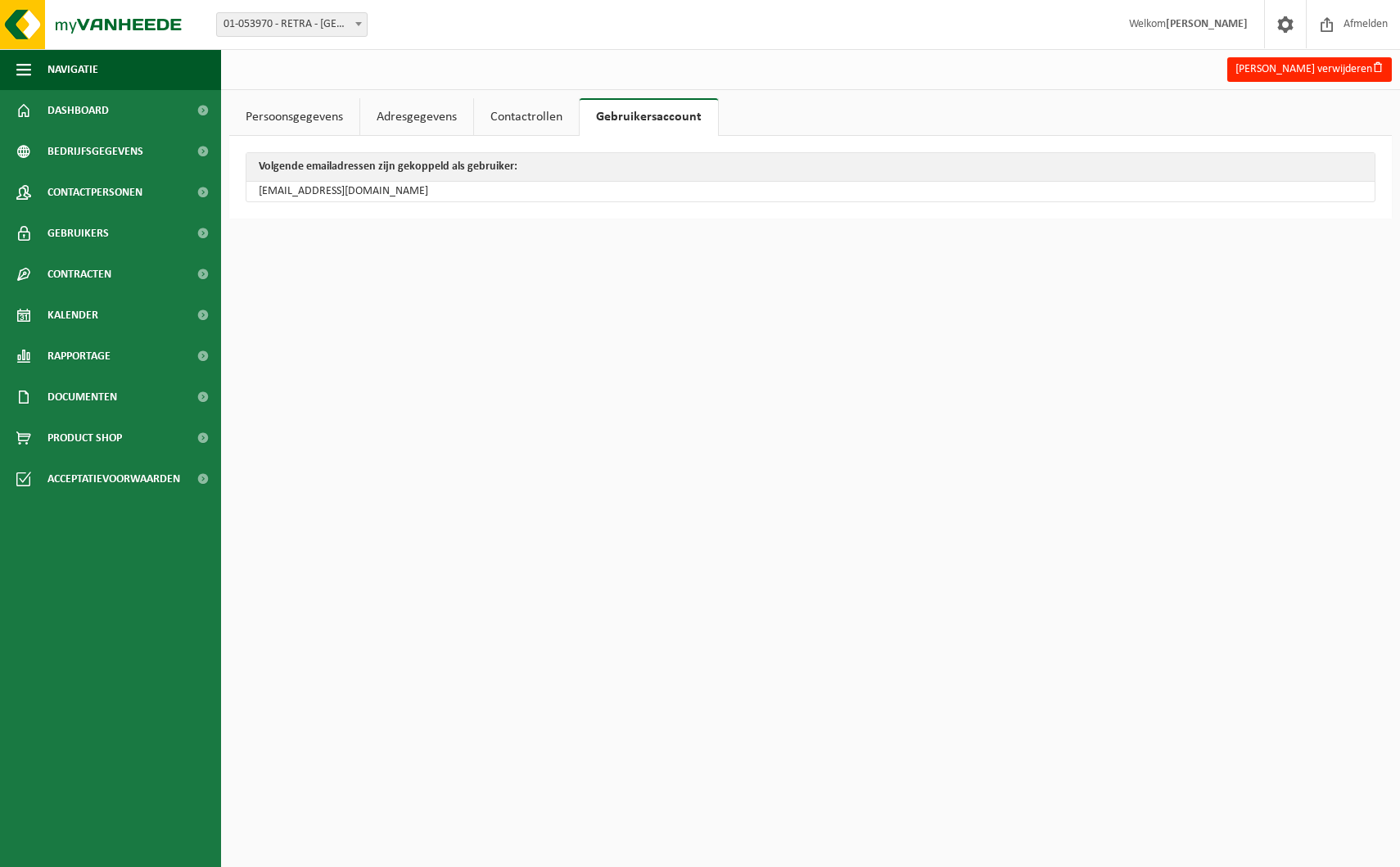
click at [540, 117] on link "Contactrollen" at bounding box center [526, 117] width 105 height 38
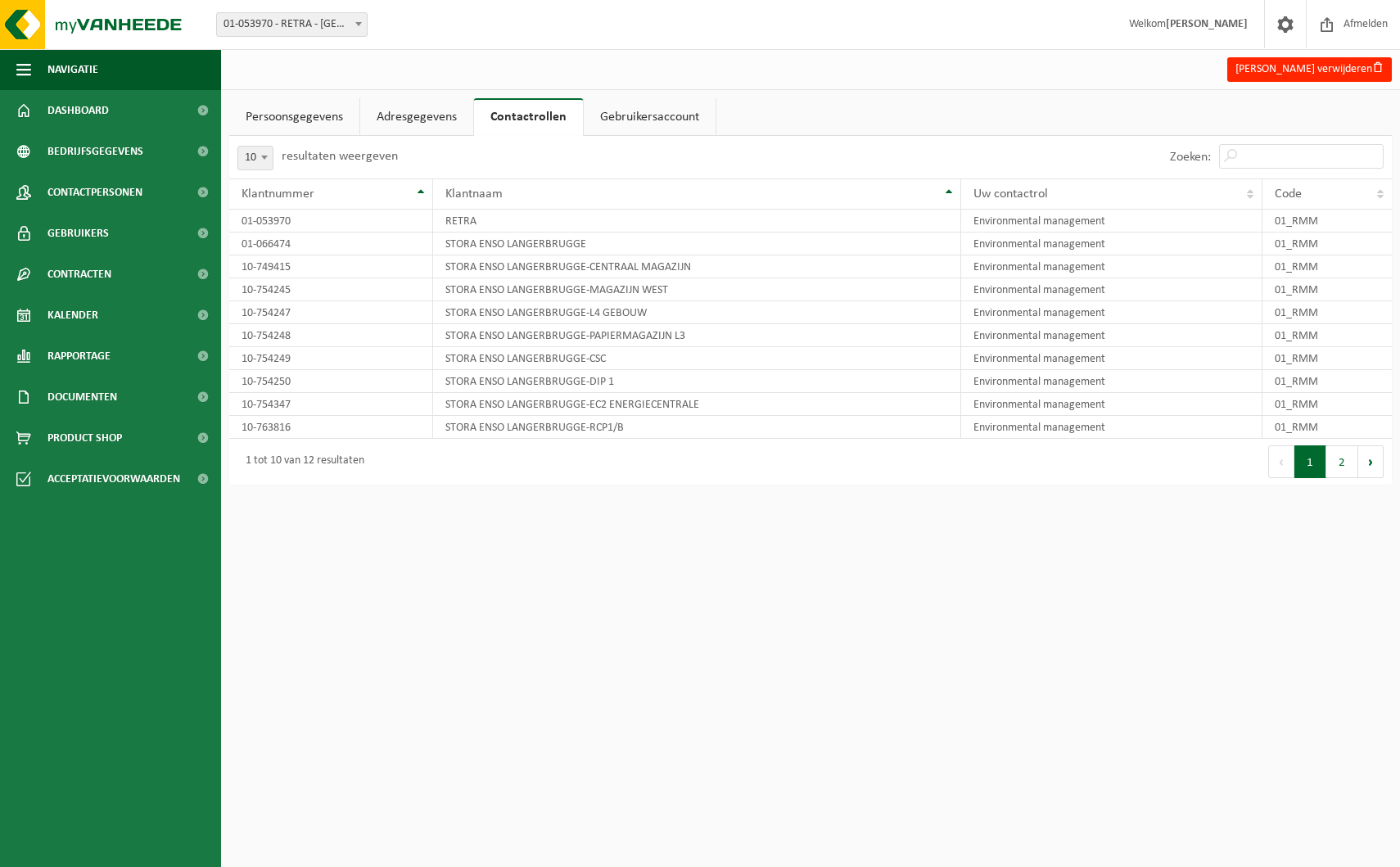
click at [412, 113] on link "Adresgegevens" at bounding box center [416, 117] width 113 height 38
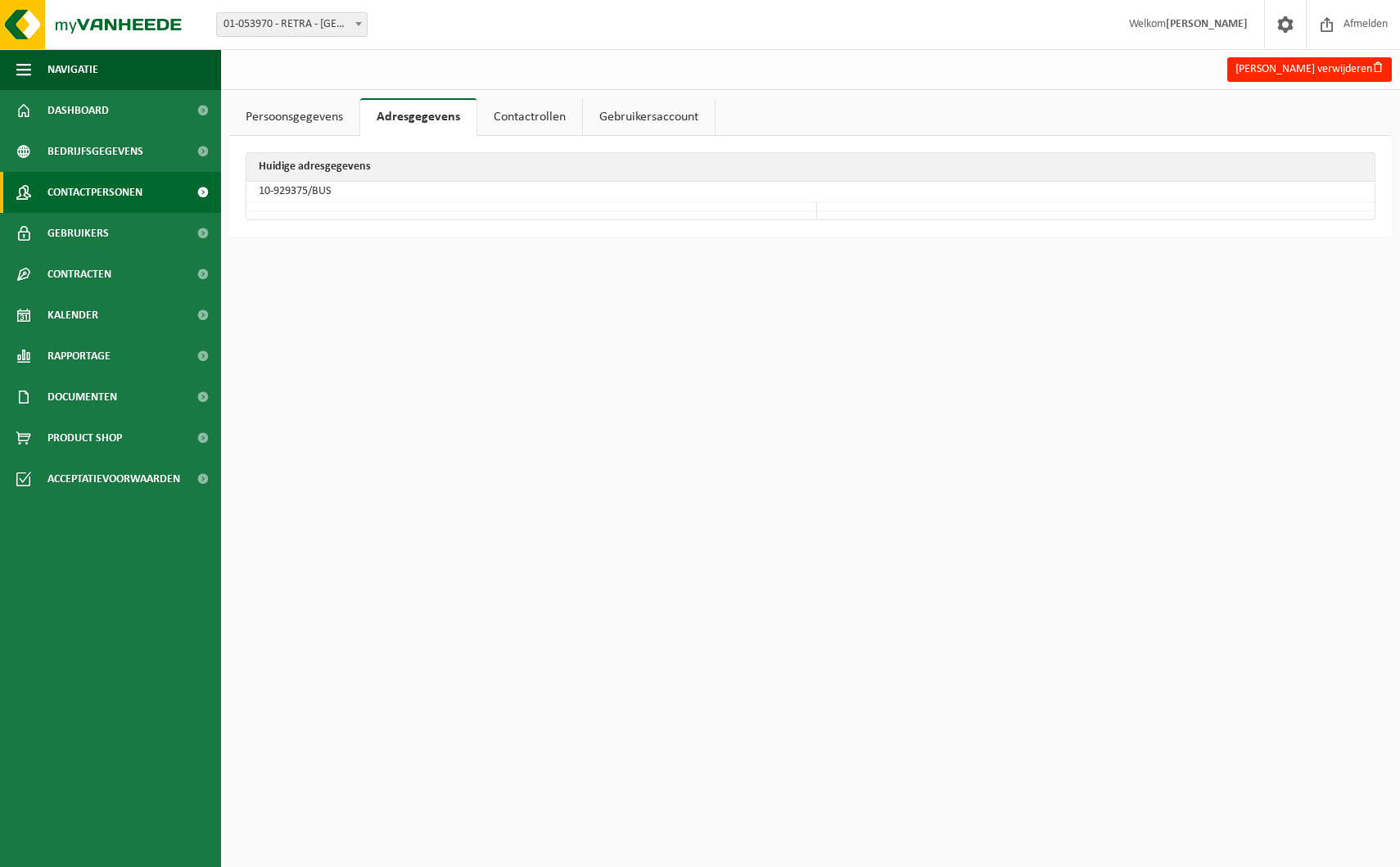
click at [143, 188] on span "Contactpersonen" at bounding box center [95, 192] width 95 height 41
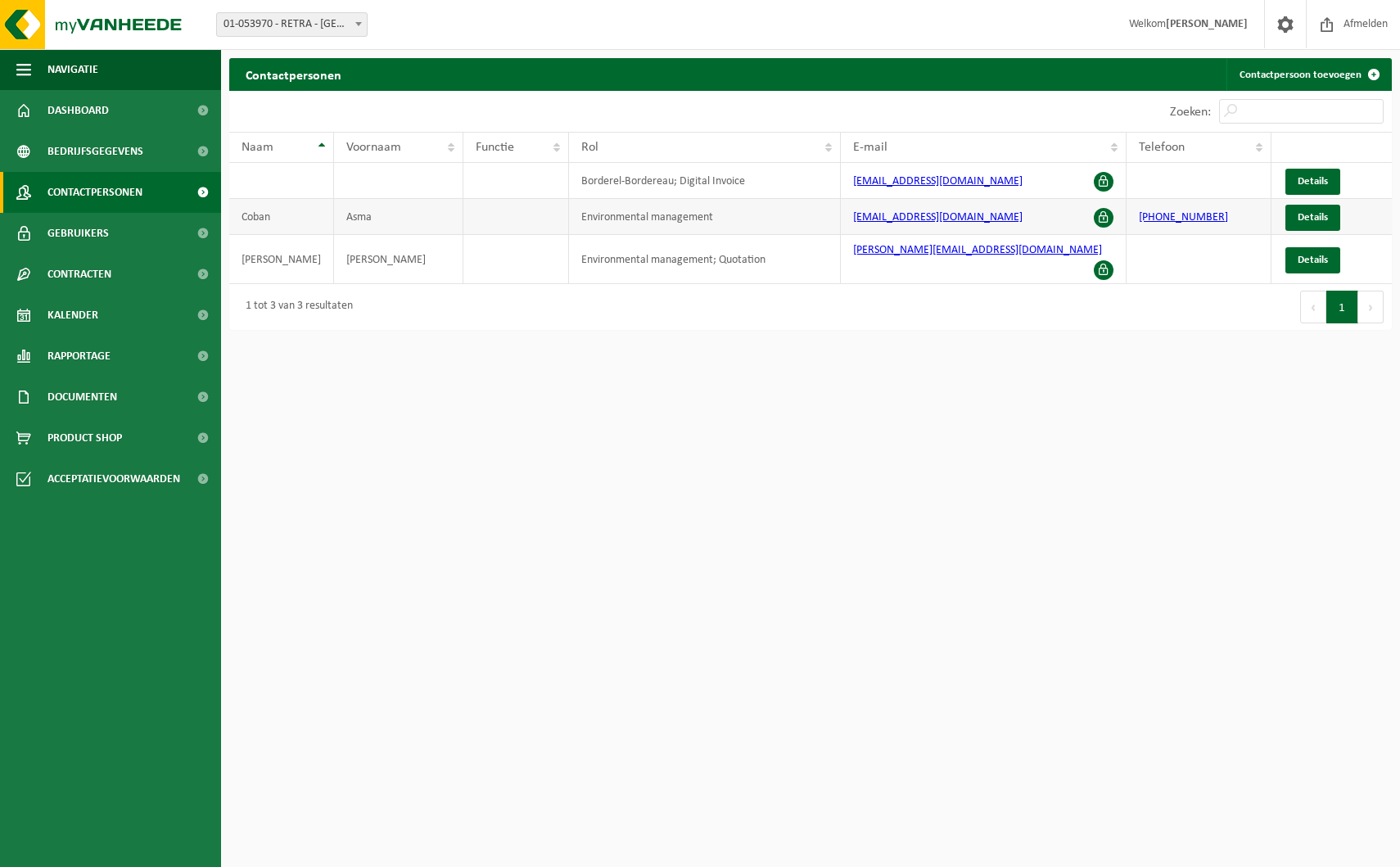
click at [370, 220] on td "Asma" at bounding box center [399, 217] width 130 height 36
click at [141, 228] on link "Gebruikers" at bounding box center [111, 232] width 221 height 41
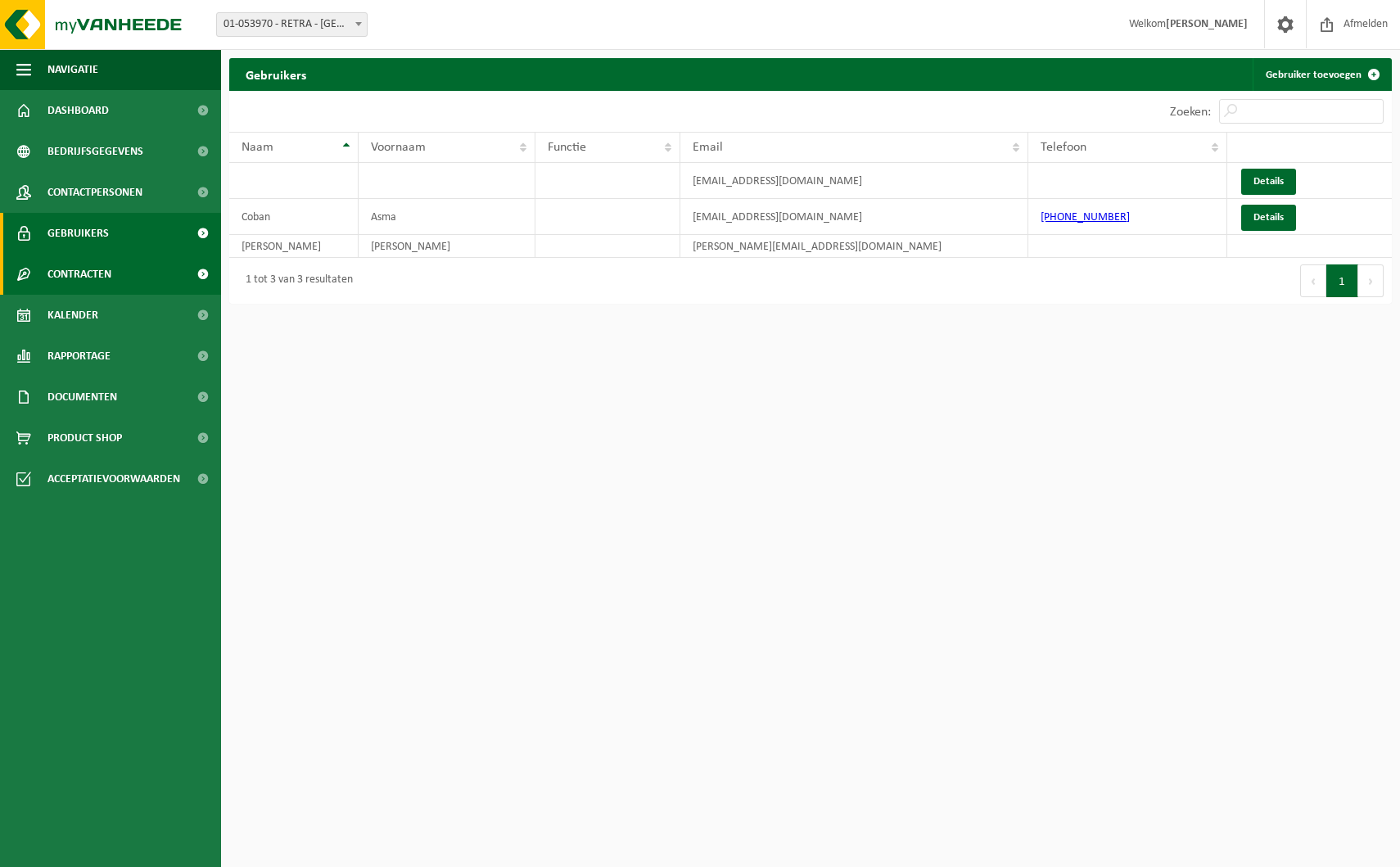
click at [144, 274] on link "Contracten" at bounding box center [111, 274] width 221 height 41
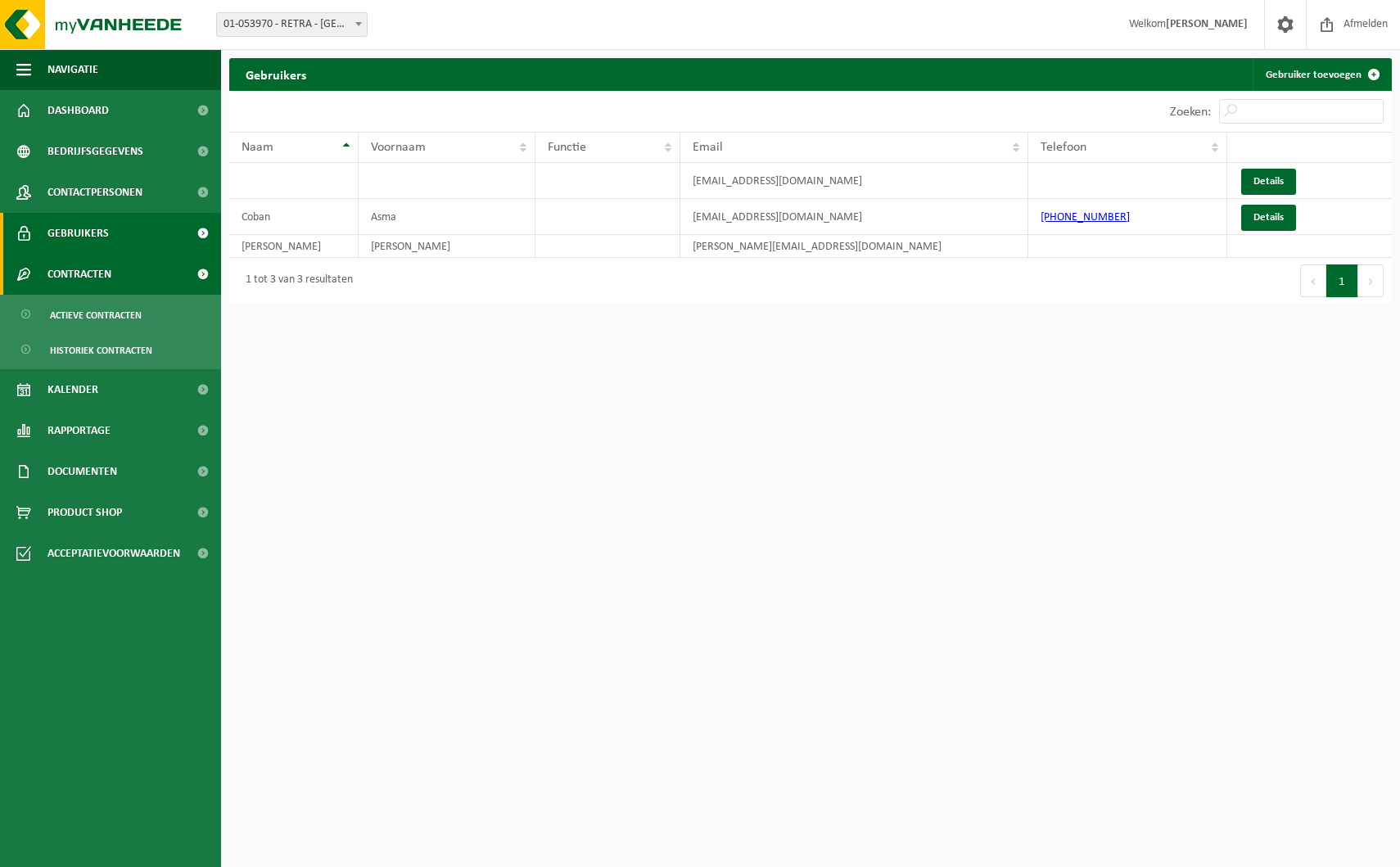
click at [107, 275] on span "Contracten" at bounding box center [79, 274] width 64 height 41
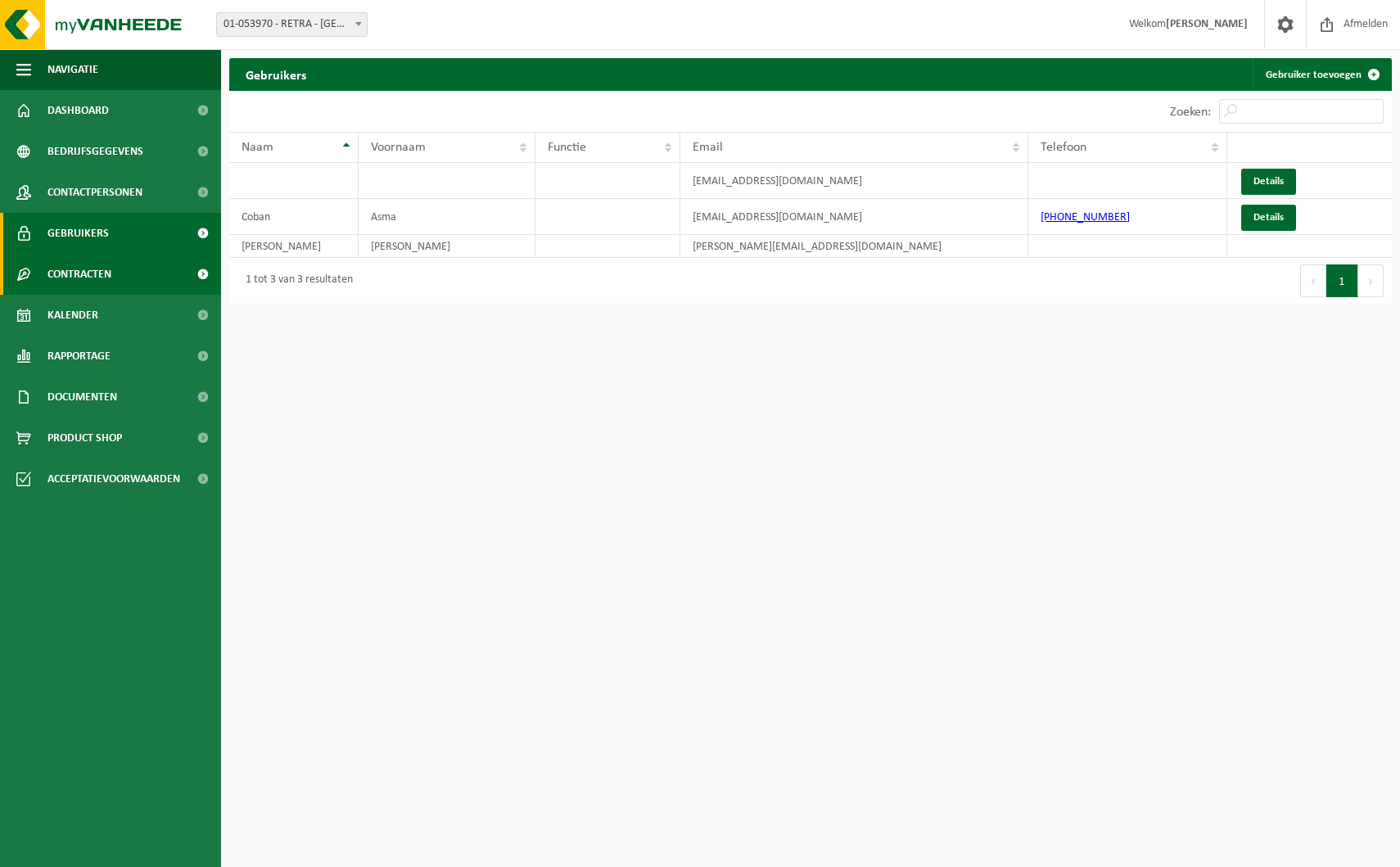
click at [130, 269] on link "Contracten" at bounding box center [111, 274] width 221 height 41
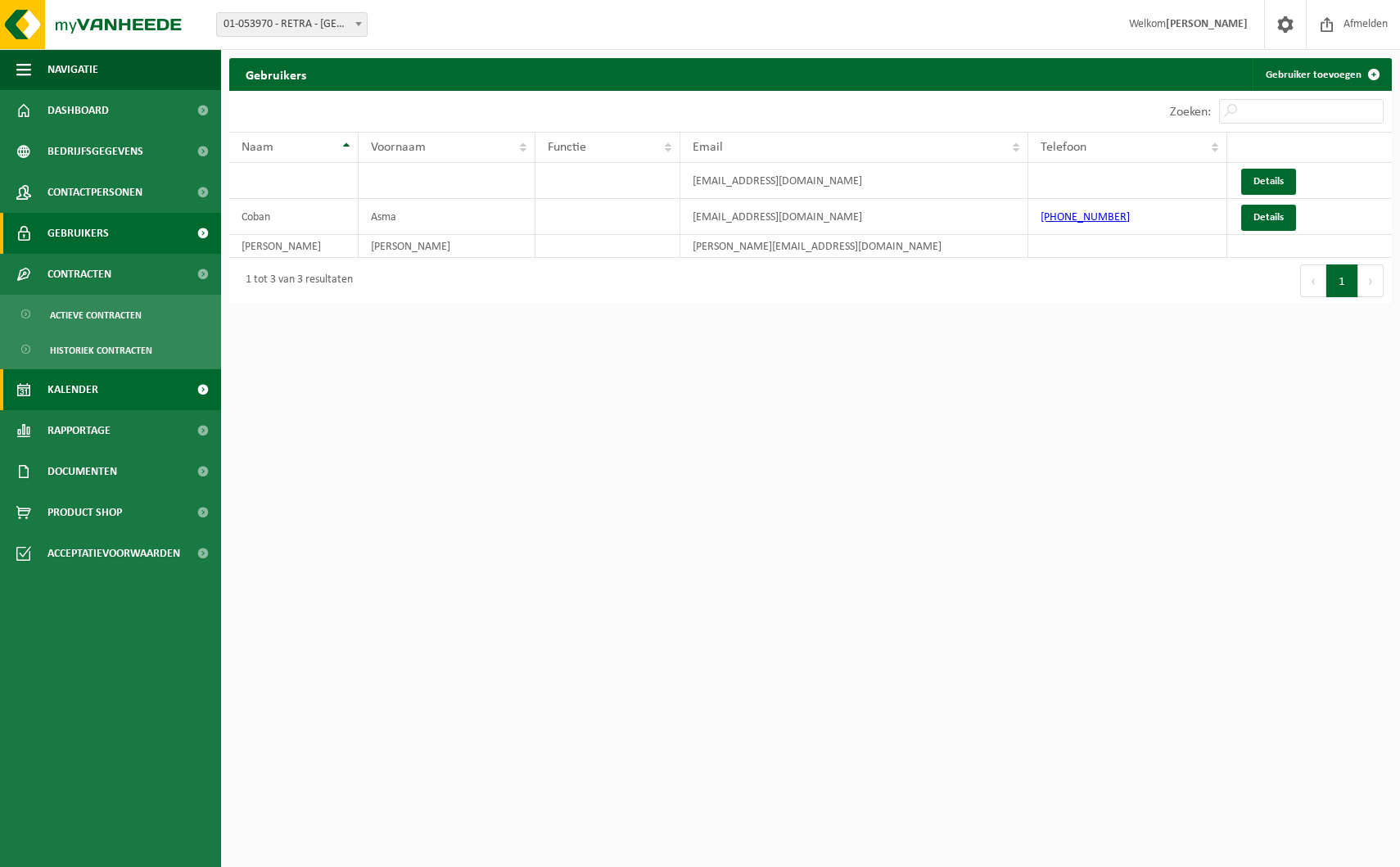
click at [136, 394] on link "Kalender" at bounding box center [111, 389] width 221 height 41
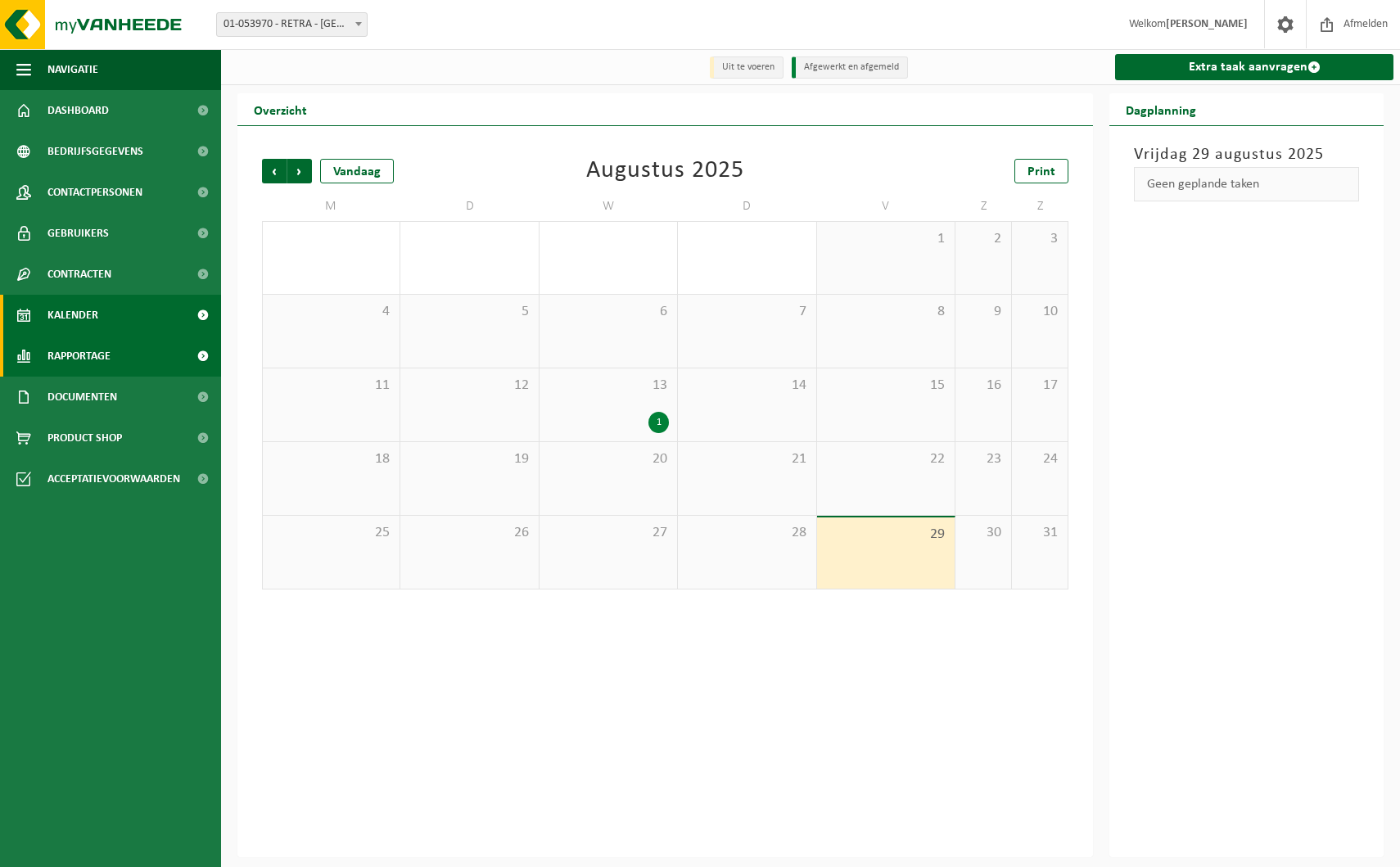
click at [127, 356] on link "Rapportage" at bounding box center [111, 356] width 221 height 41
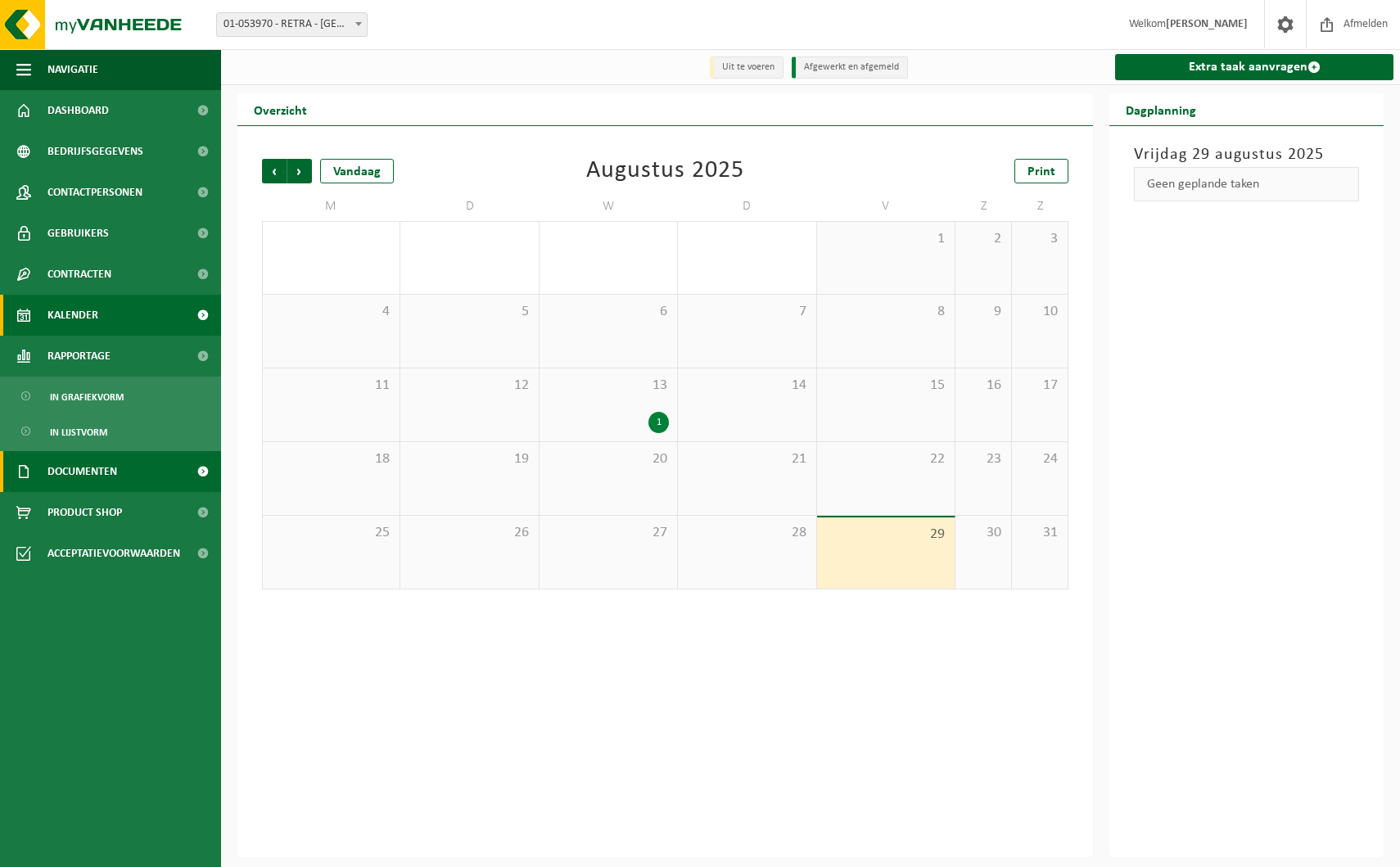
click at [121, 470] on link "Documenten" at bounding box center [111, 471] width 221 height 41
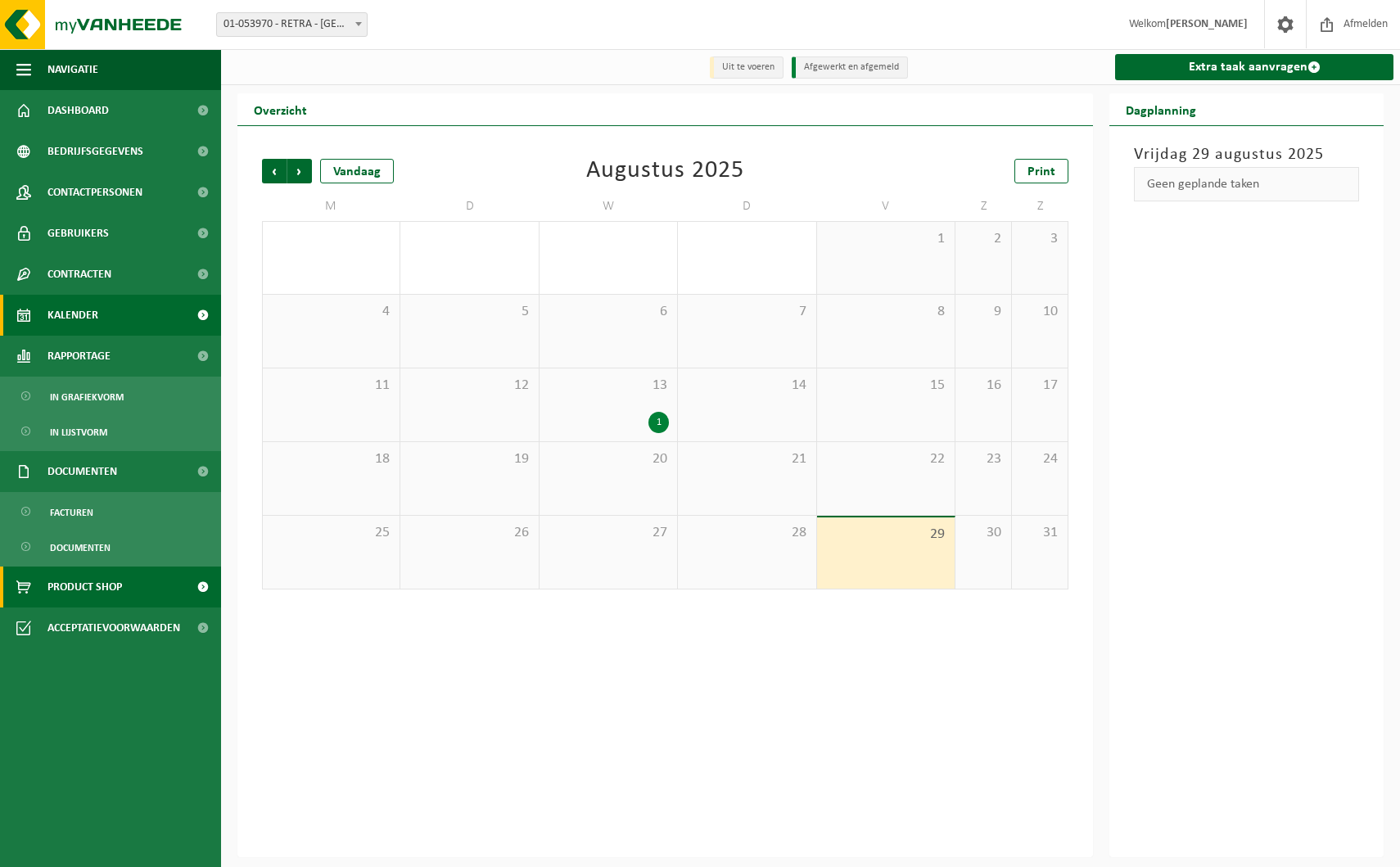
click at [102, 582] on span "Product Shop" at bounding box center [85, 586] width 74 height 41
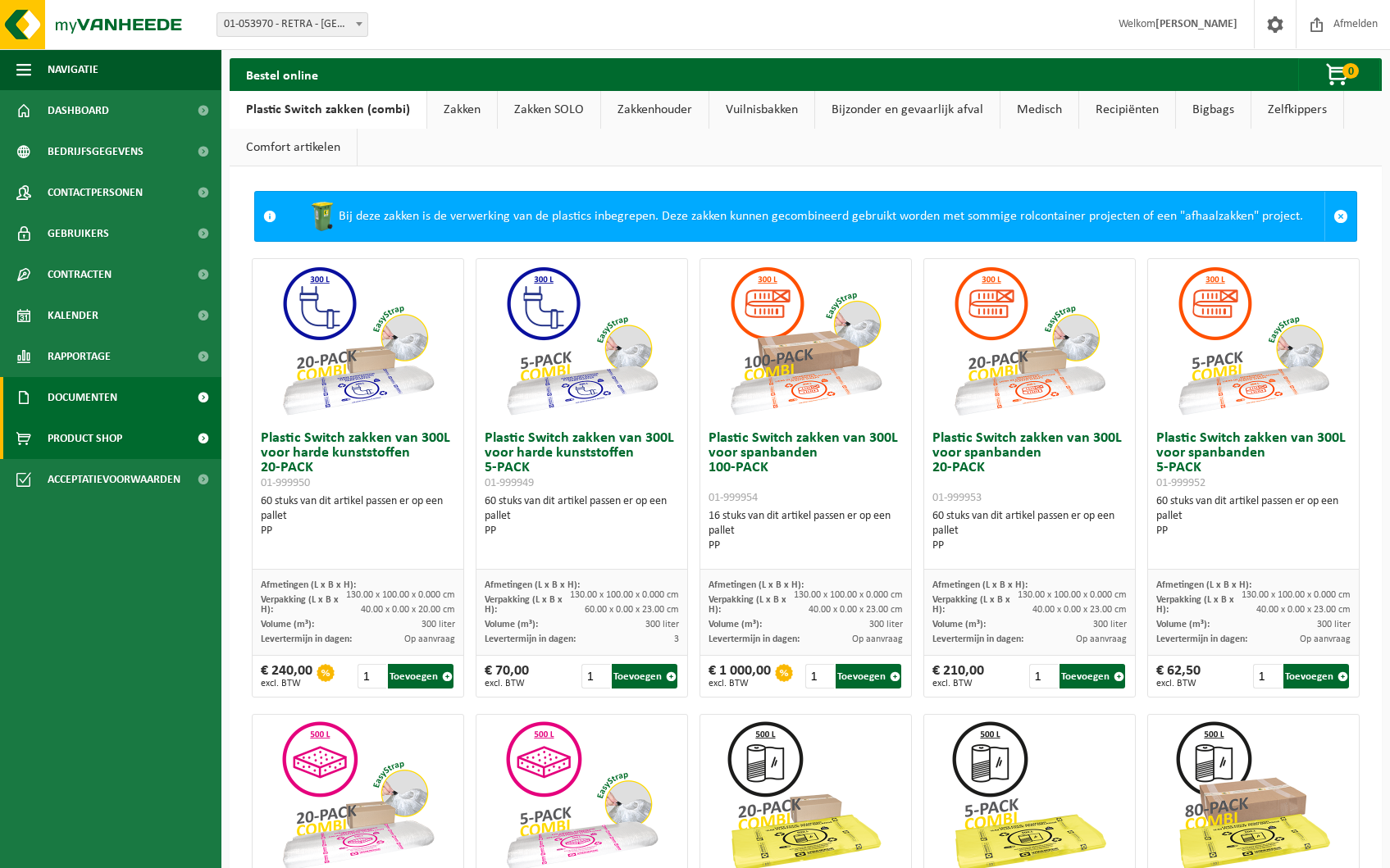
click at [103, 382] on span "Documenten" at bounding box center [82, 397] width 70 height 41
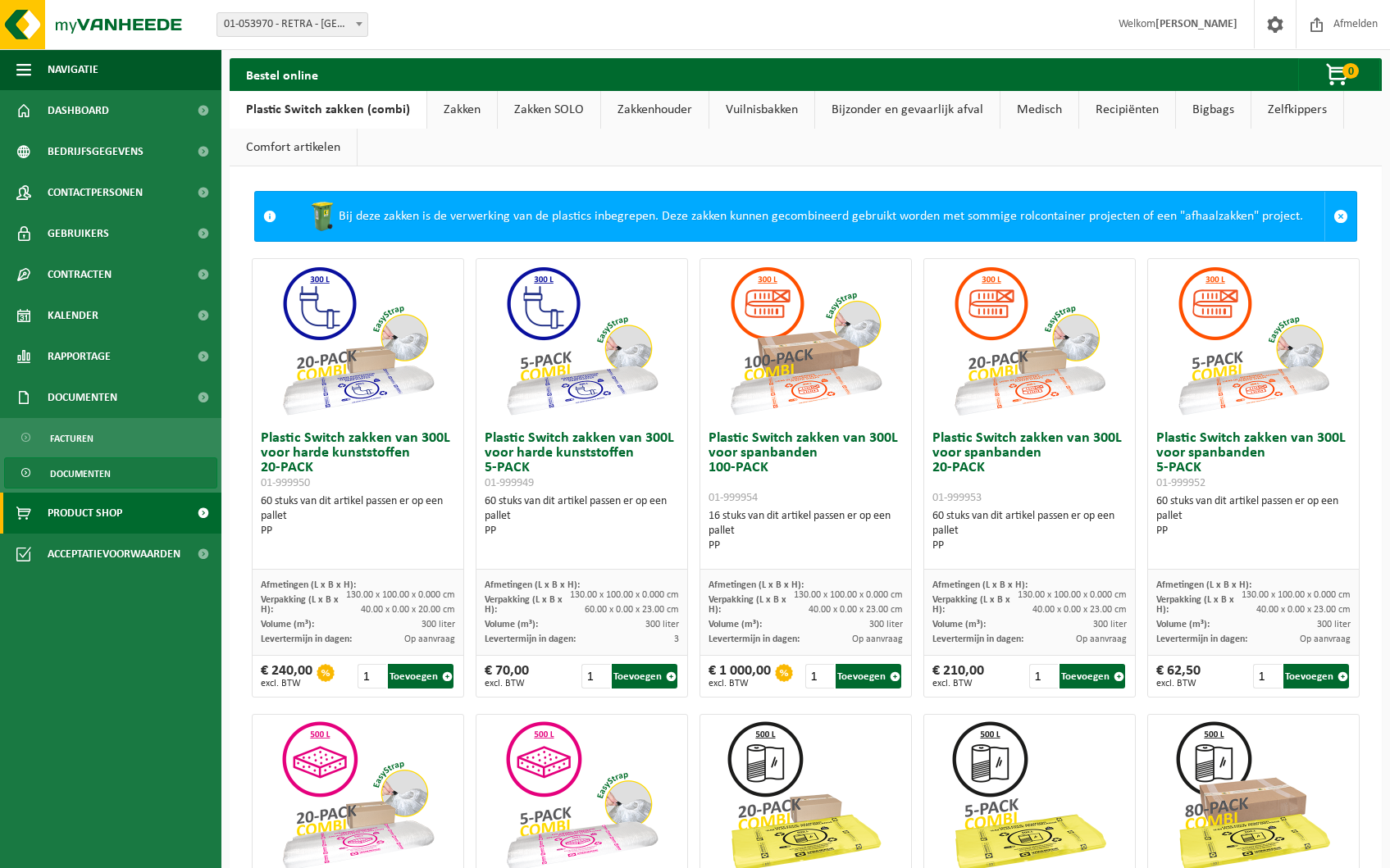
click at [92, 464] on span "Documenten" at bounding box center [80, 474] width 61 height 31
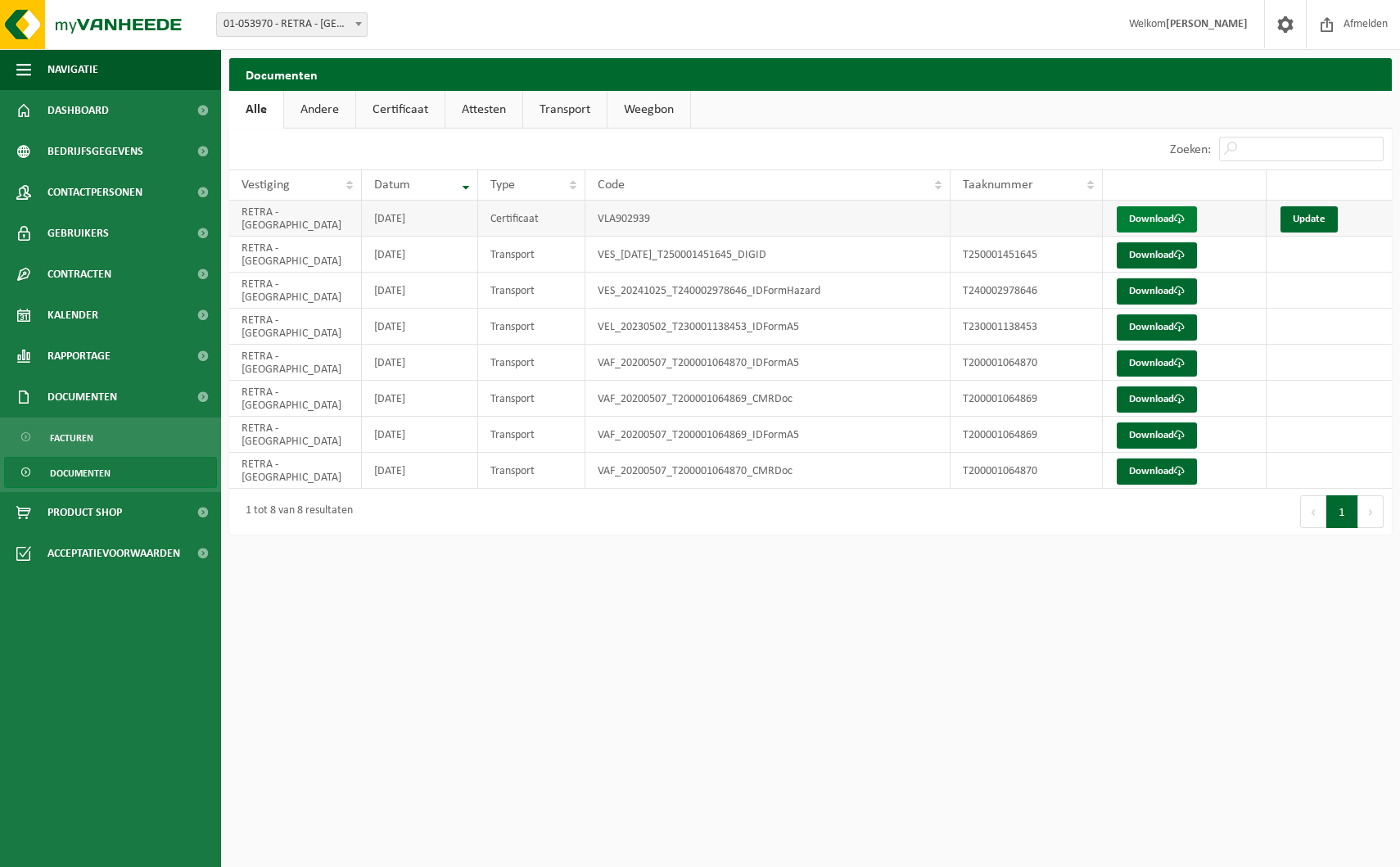
click at [1167, 222] on link "Download" at bounding box center [1156, 219] width 80 height 26
